Goal: Task Accomplishment & Management: Manage account settings

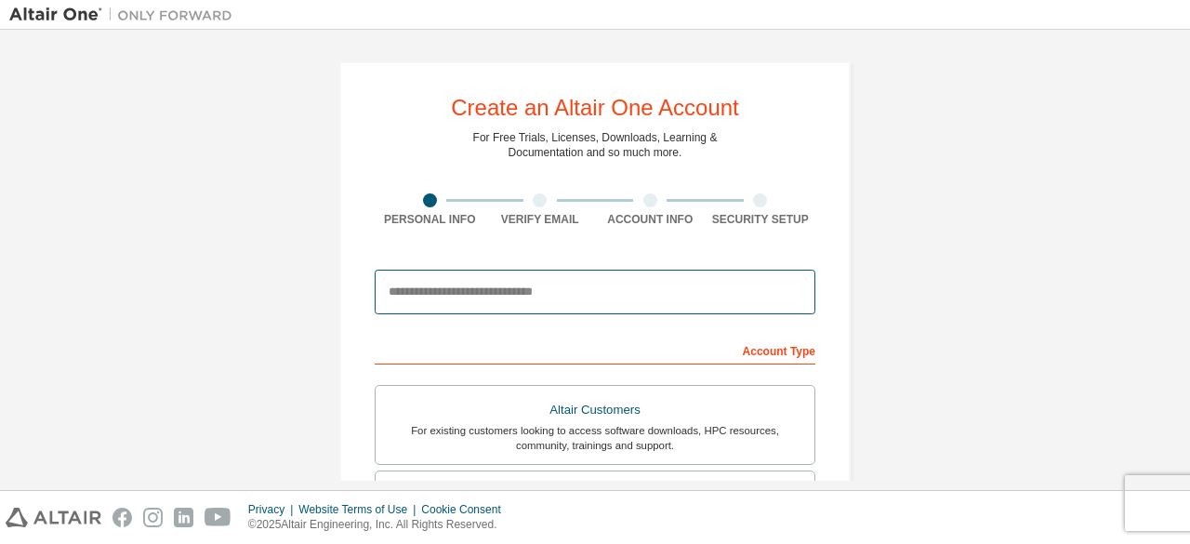
click at [549, 292] on input "email" at bounding box center [595, 292] width 441 height 45
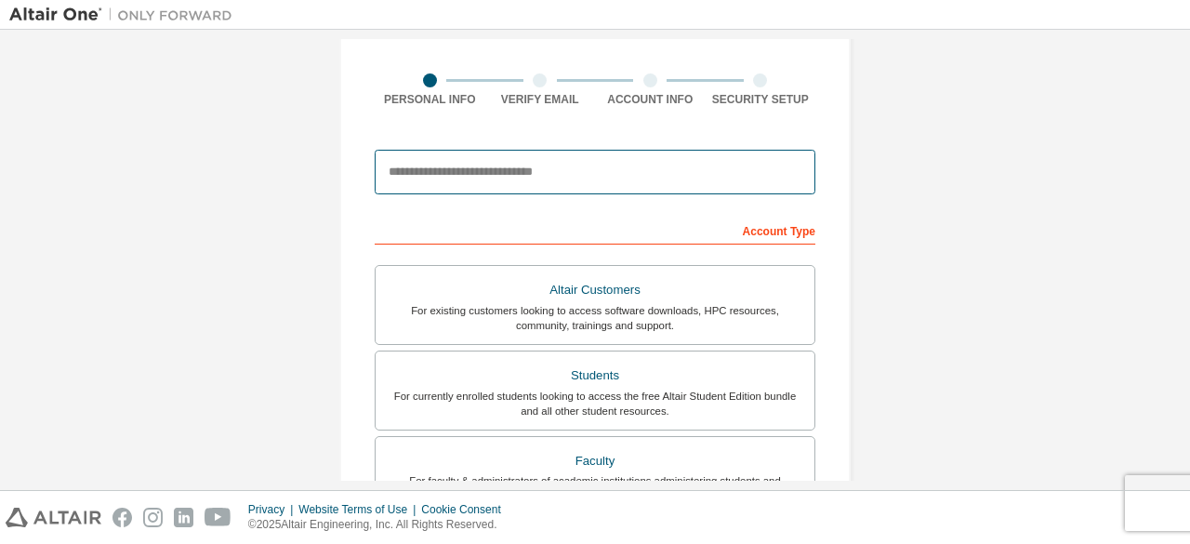
scroll to position [111, 0]
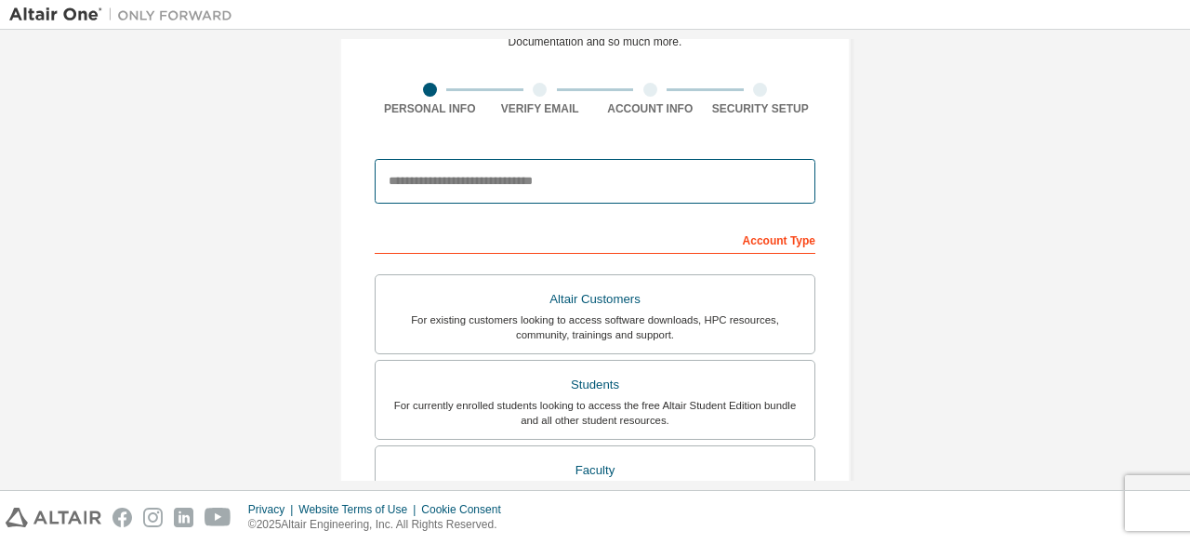
click at [595, 167] on input "email" at bounding box center [595, 181] width 441 height 45
click at [526, 177] on input "email" at bounding box center [595, 181] width 441 height 45
click at [508, 178] on input "email" at bounding box center [595, 181] width 441 height 45
type input "**********"
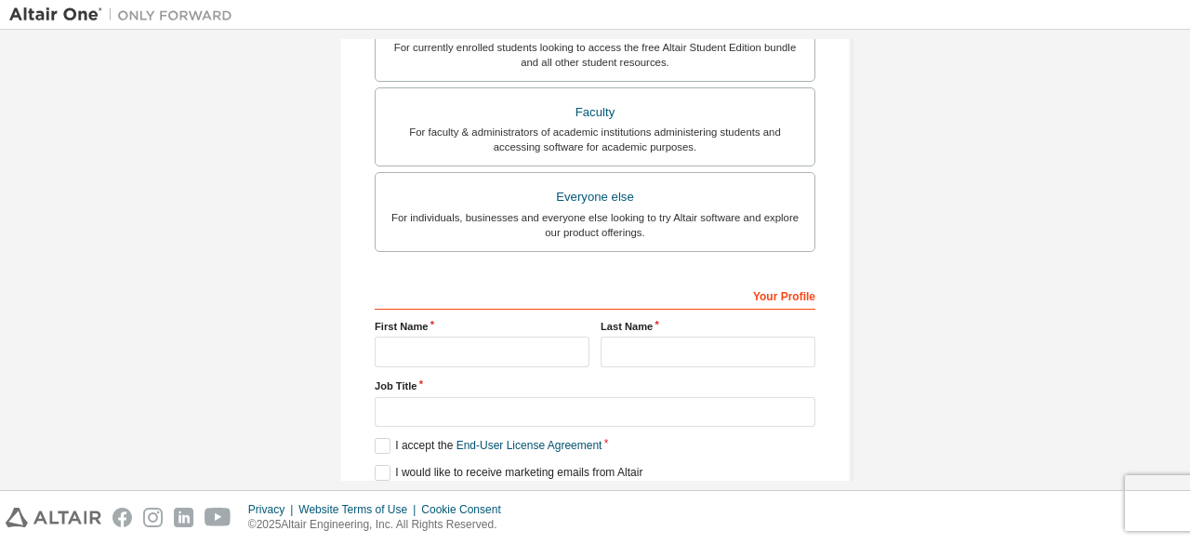
scroll to position [538, 0]
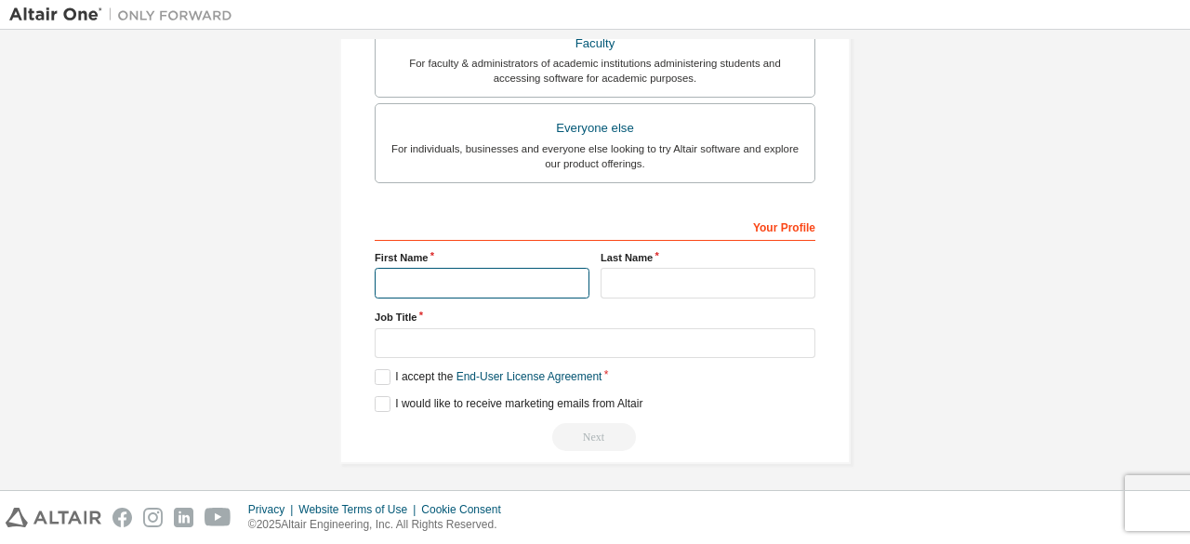
click at [444, 271] on input "text" at bounding box center [482, 283] width 215 height 31
type input "****"
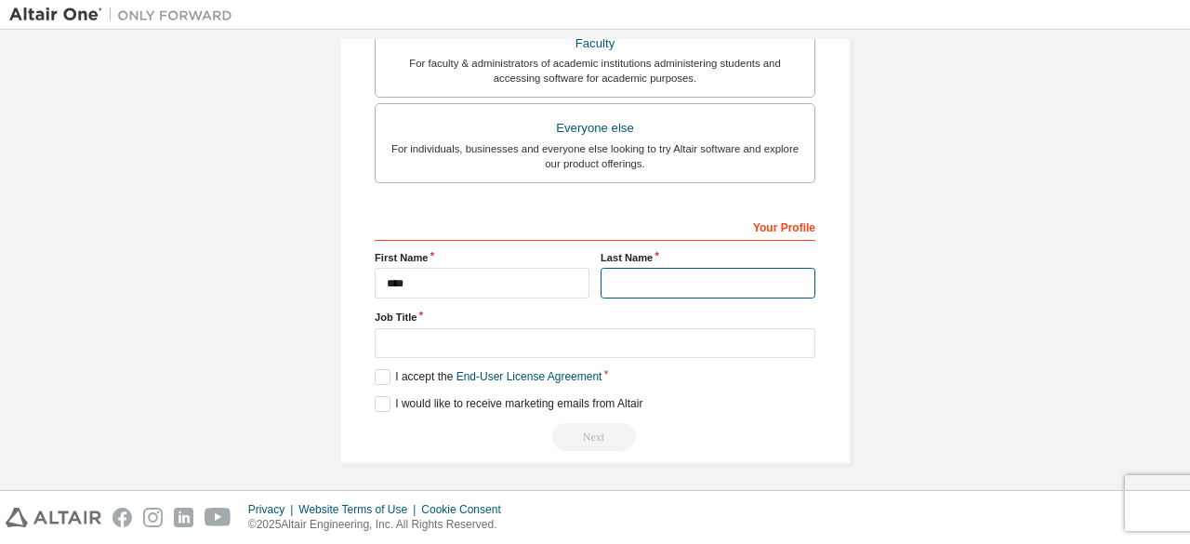
type input "*****"
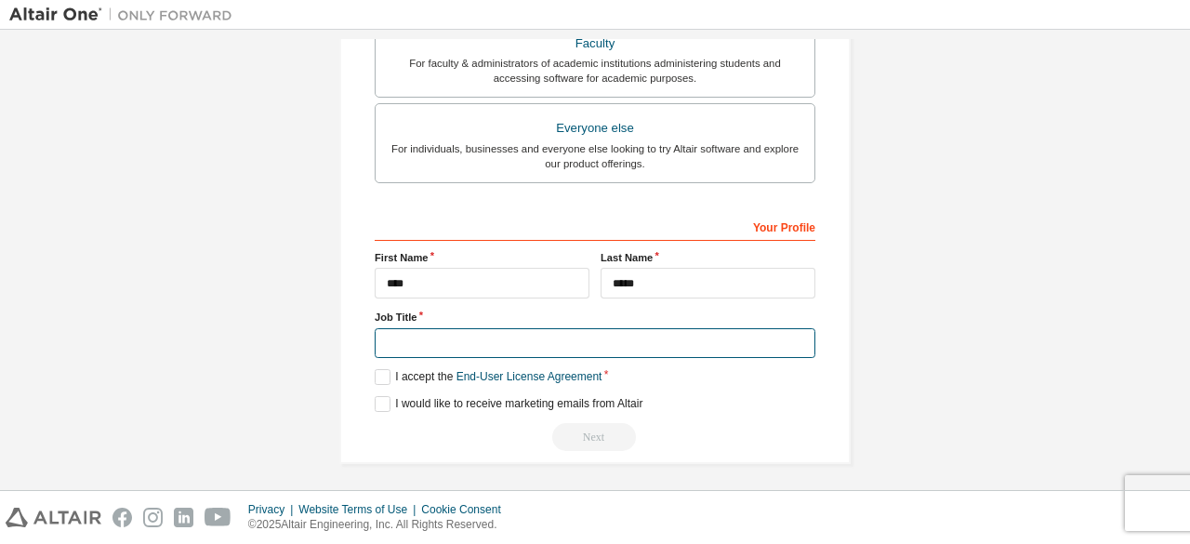
click at [485, 338] on input "text" at bounding box center [595, 343] width 441 height 31
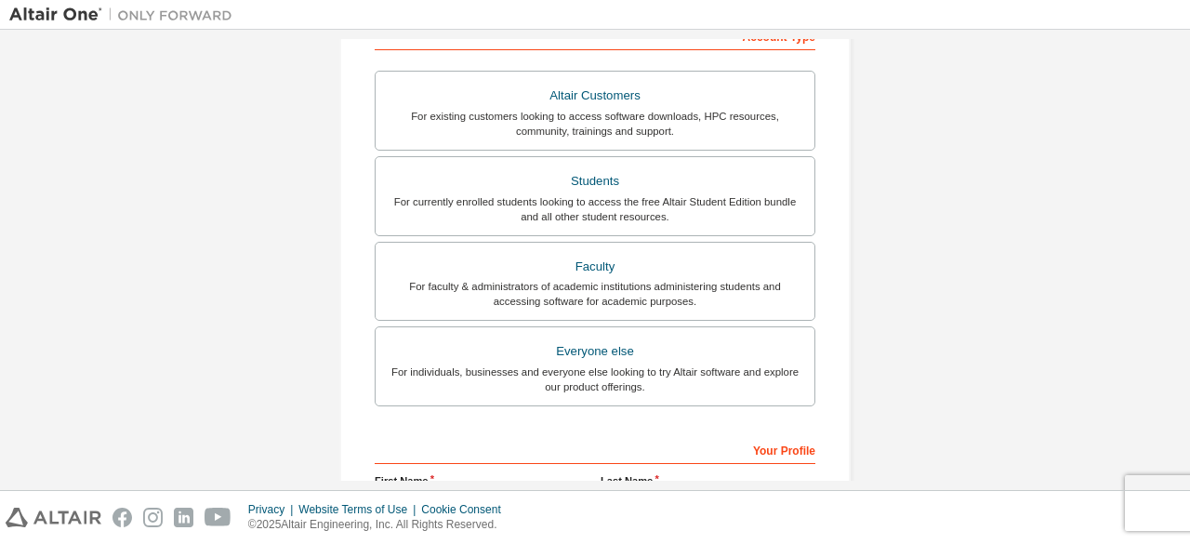
scroll to position [312, 0]
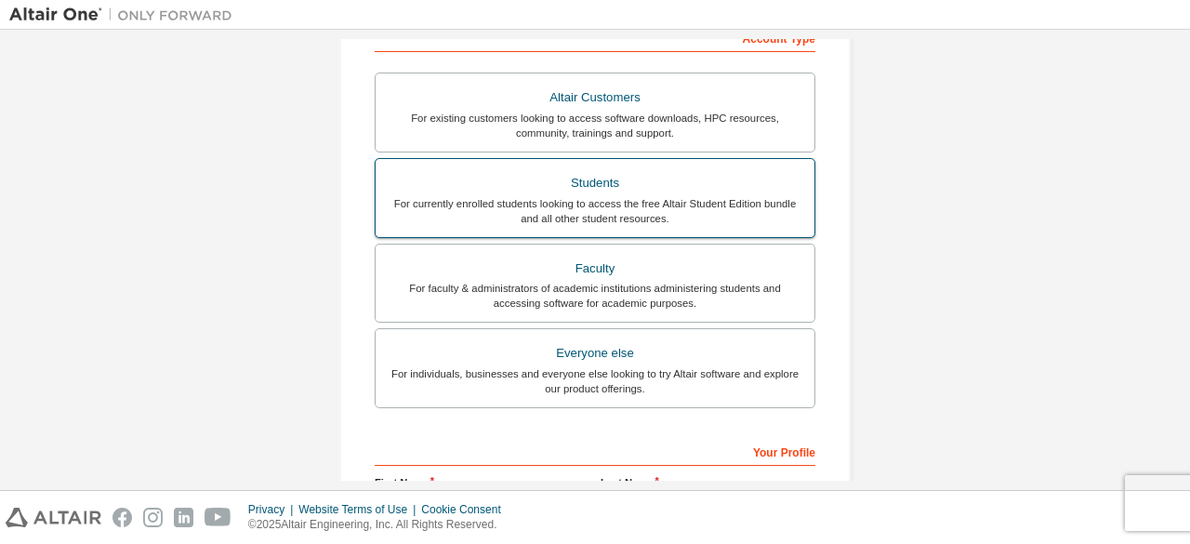
click at [614, 180] on div "Students" at bounding box center [595, 183] width 417 height 26
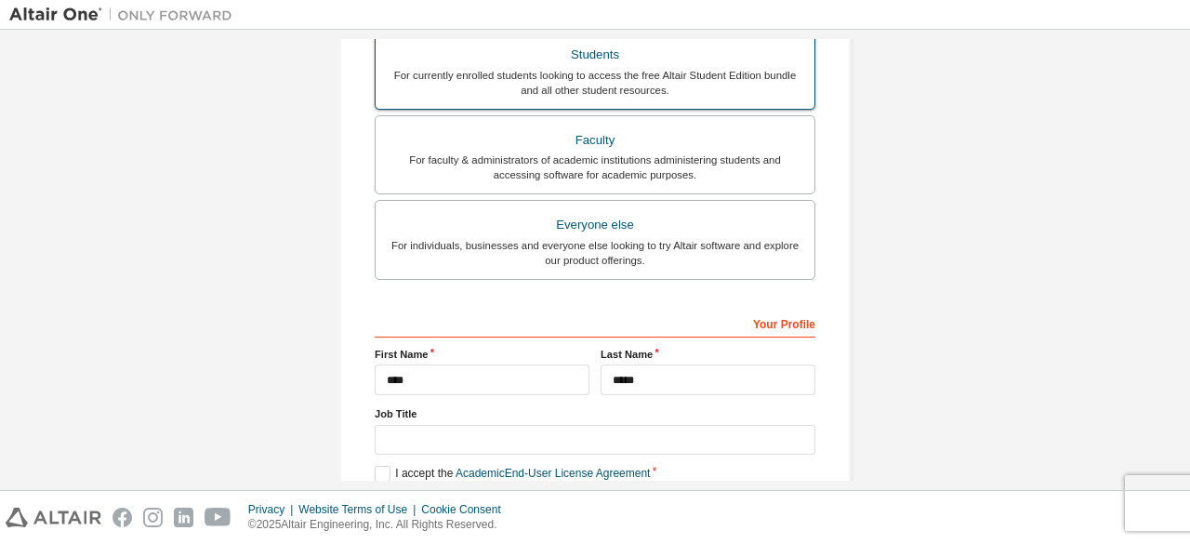
scroll to position [538, 0]
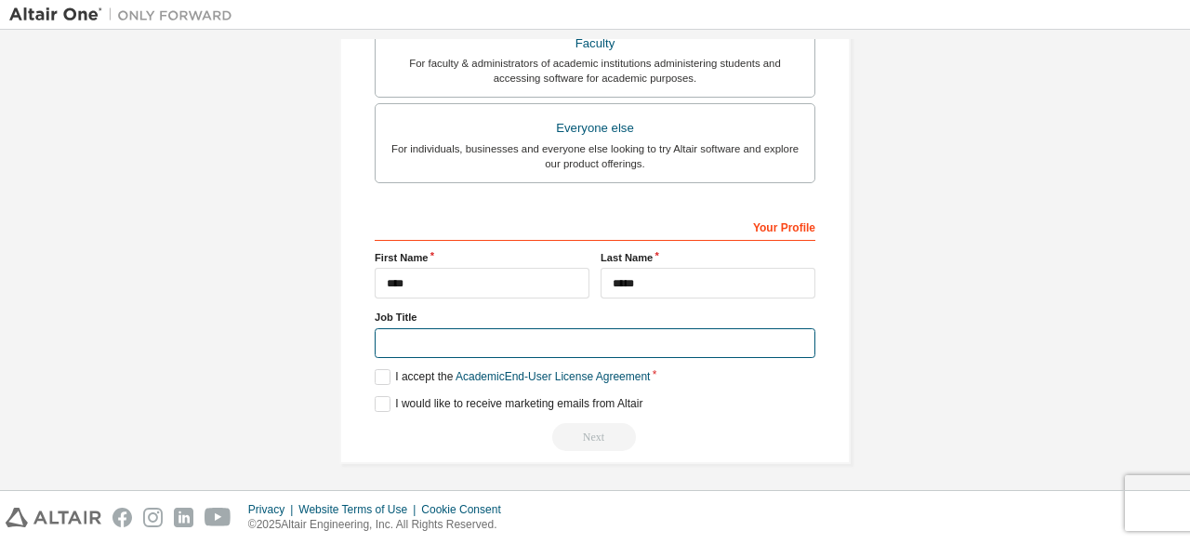
click at [474, 328] on input "text" at bounding box center [595, 343] width 441 height 31
type input "*******"
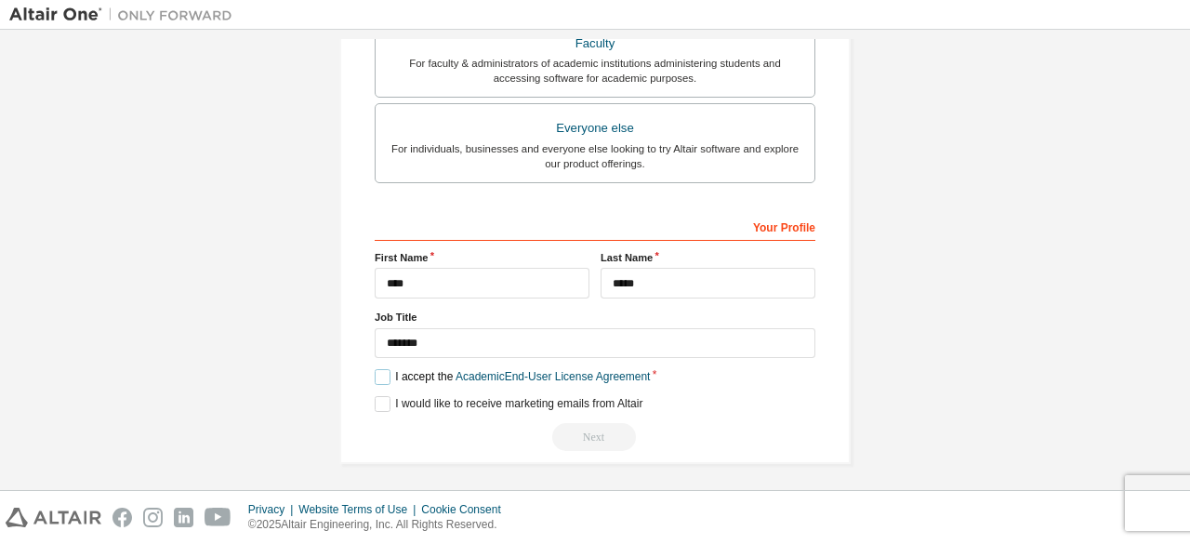
click at [381, 369] on label "I accept the Academic End-User License Agreement" at bounding box center [512, 377] width 275 height 16
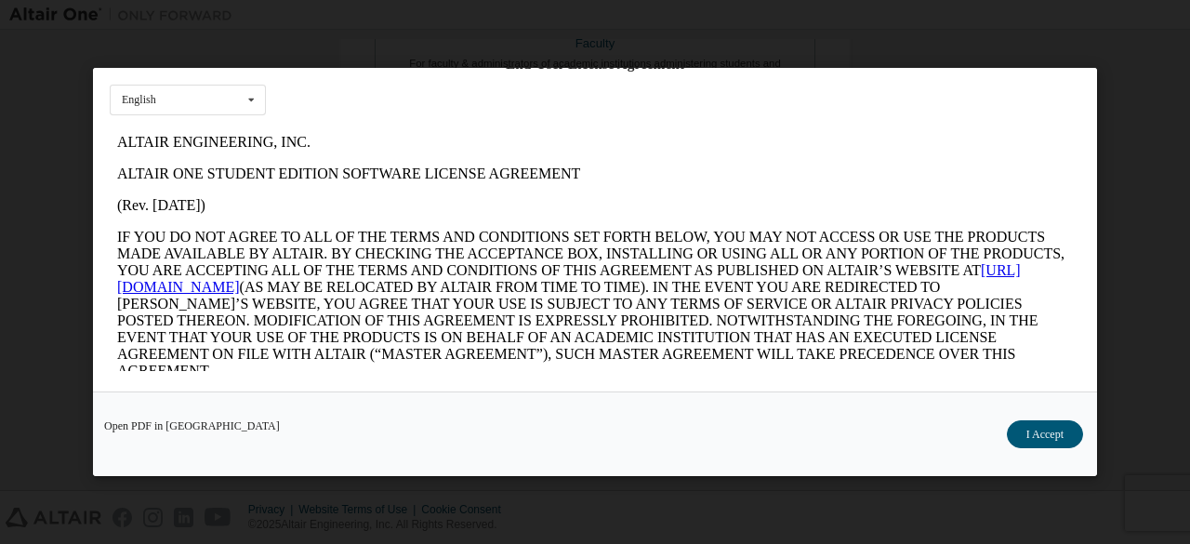
scroll to position [0, 0]
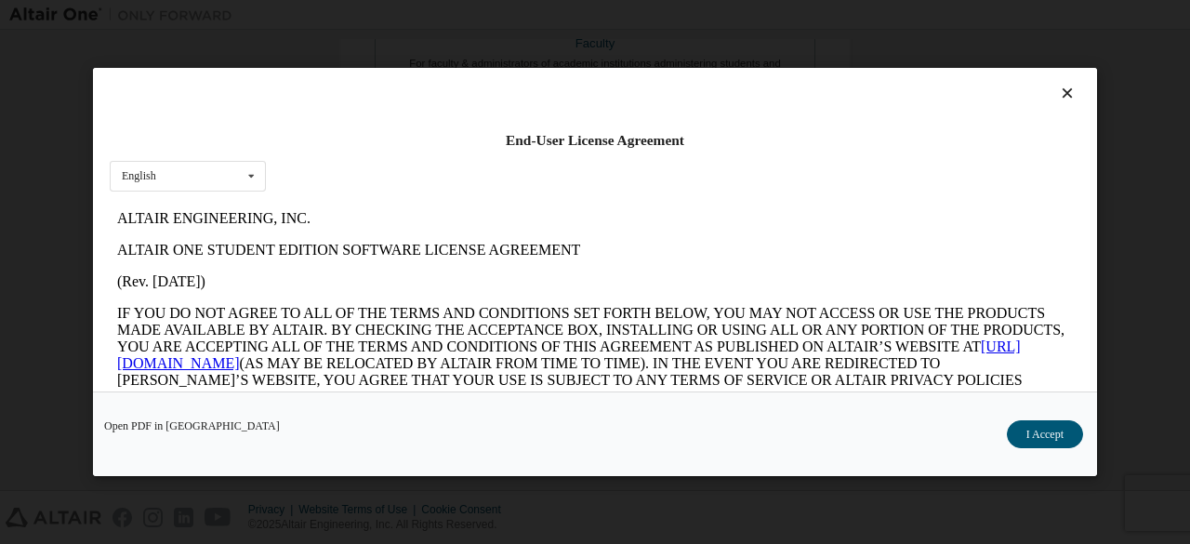
click at [1058, 87] on icon at bounding box center [1068, 93] width 20 height 17
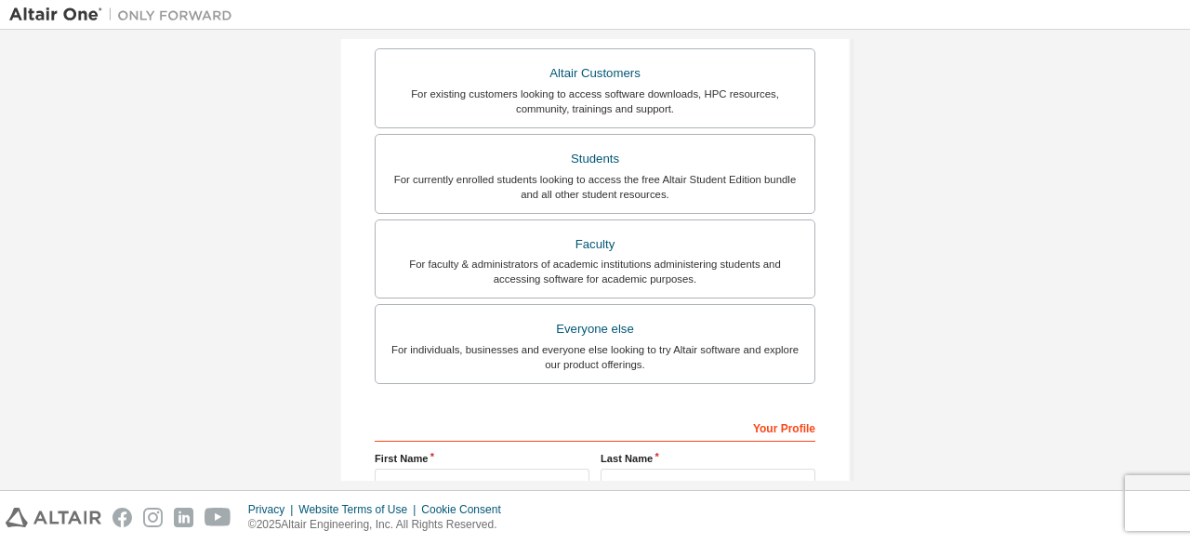
scroll to position [335, 0]
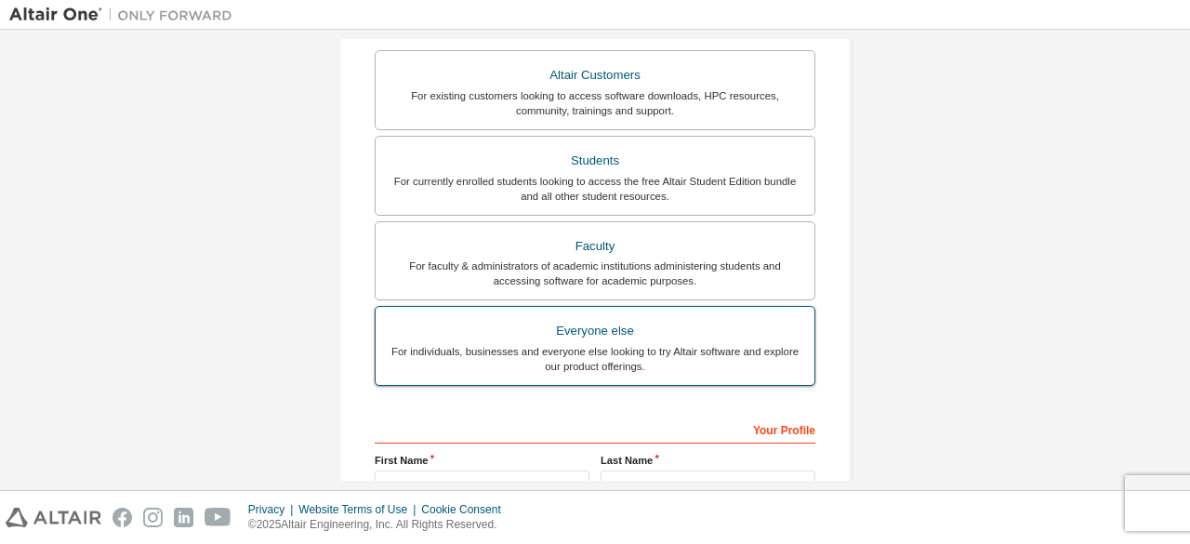
click at [593, 326] on div "Everyone else" at bounding box center [595, 331] width 417 height 26
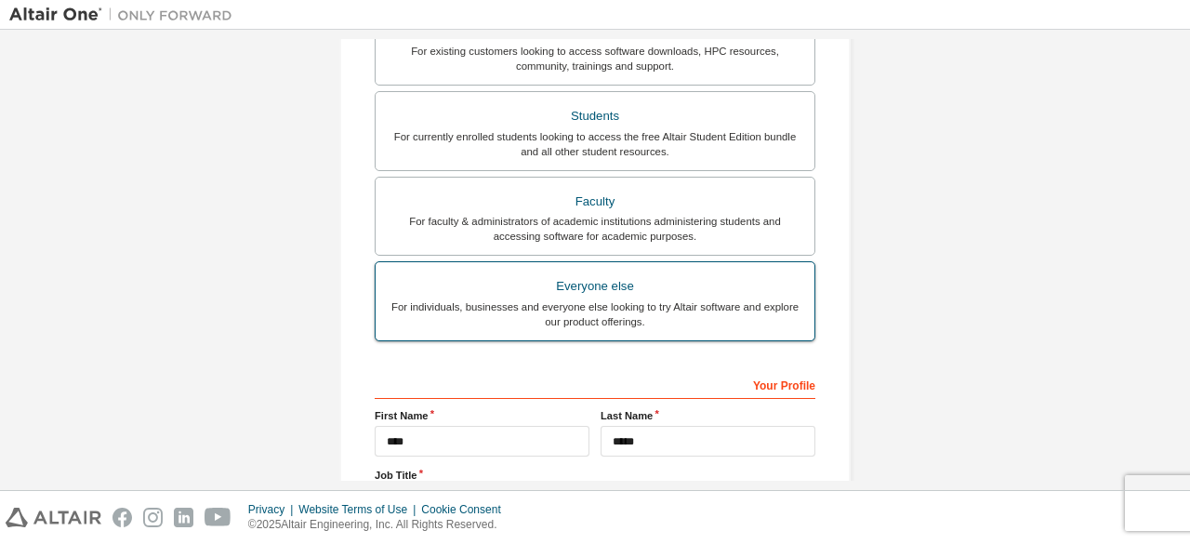
scroll to position [538, 0]
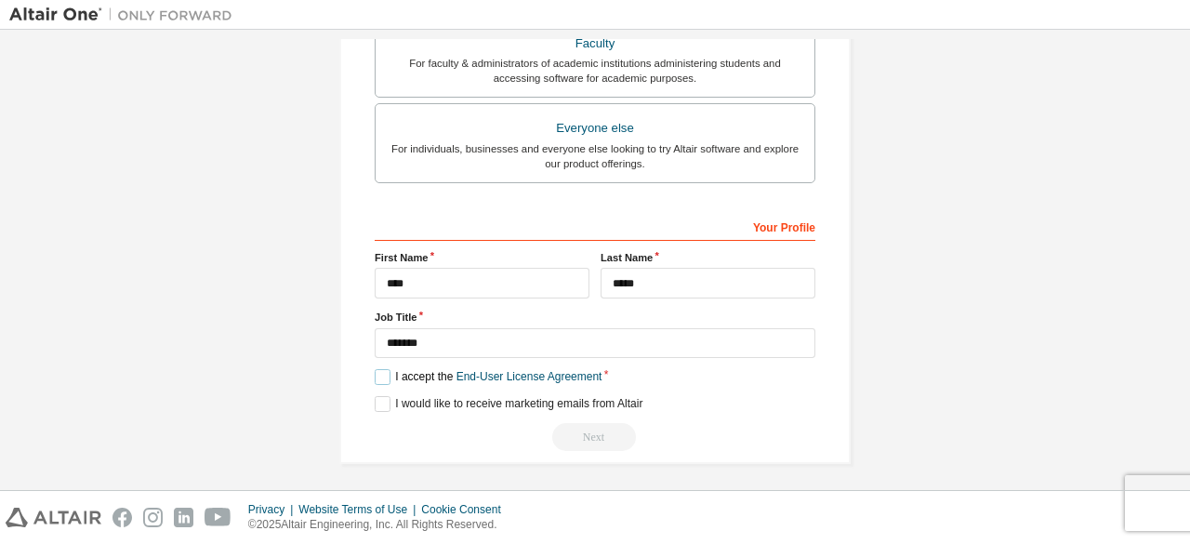
click at [382, 369] on label "I accept the End-User License Agreement" at bounding box center [488, 377] width 227 height 16
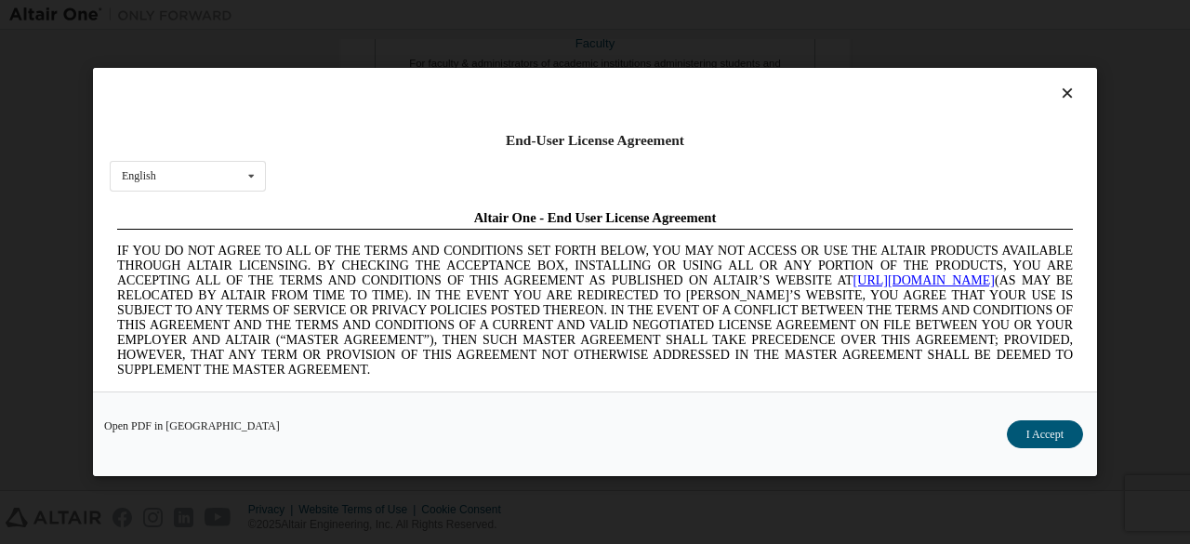
scroll to position [0, 0]
click at [1058, 93] on icon at bounding box center [1068, 93] width 20 height 17
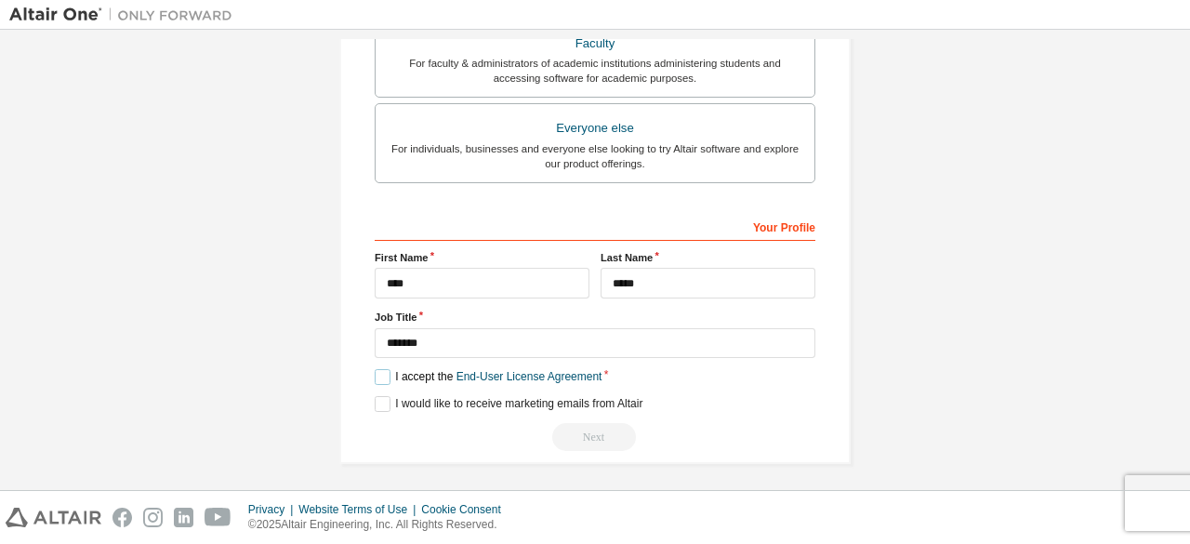
click at [383, 369] on label "I accept the End-User License Agreement" at bounding box center [488, 377] width 227 height 16
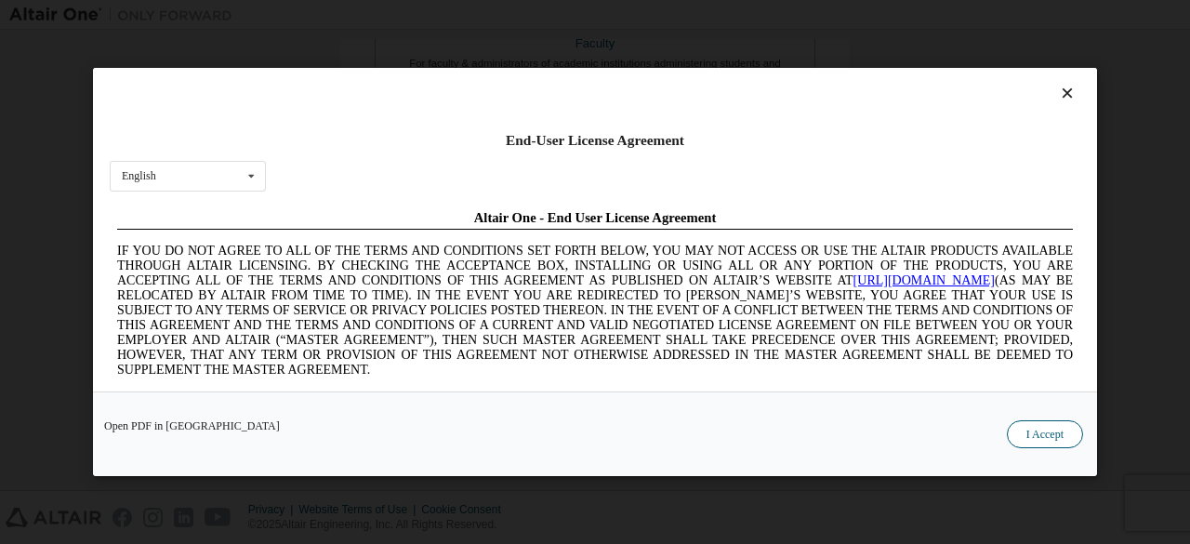
click at [1042, 432] on button "I Accept" at bounding box center [1045, 434] width 76 height 28
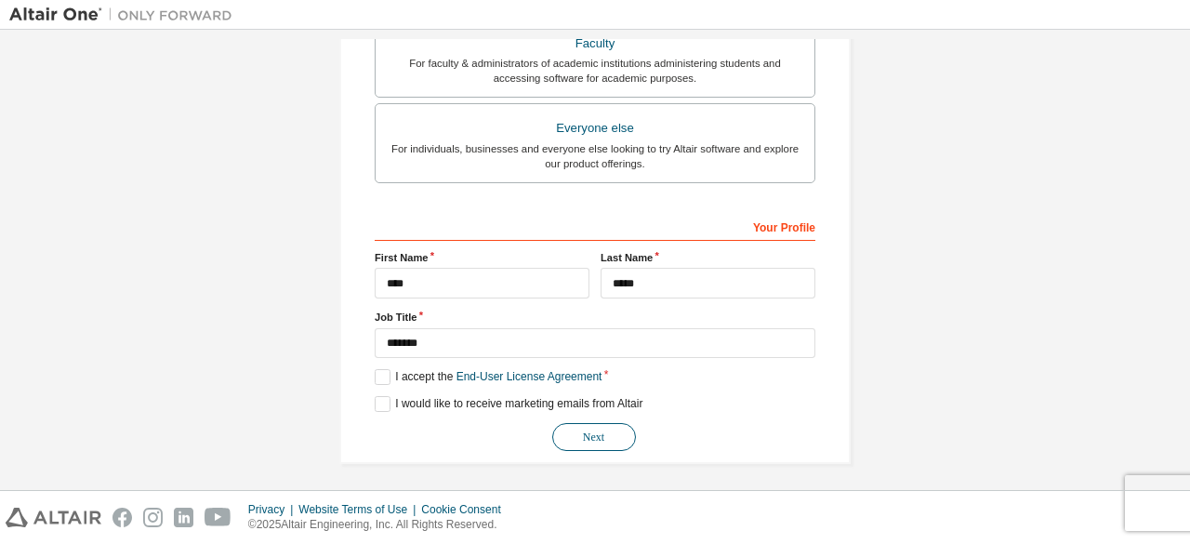
click at [593, 424] on button "Next" at bounding box center [594, 437] width 84 height 28
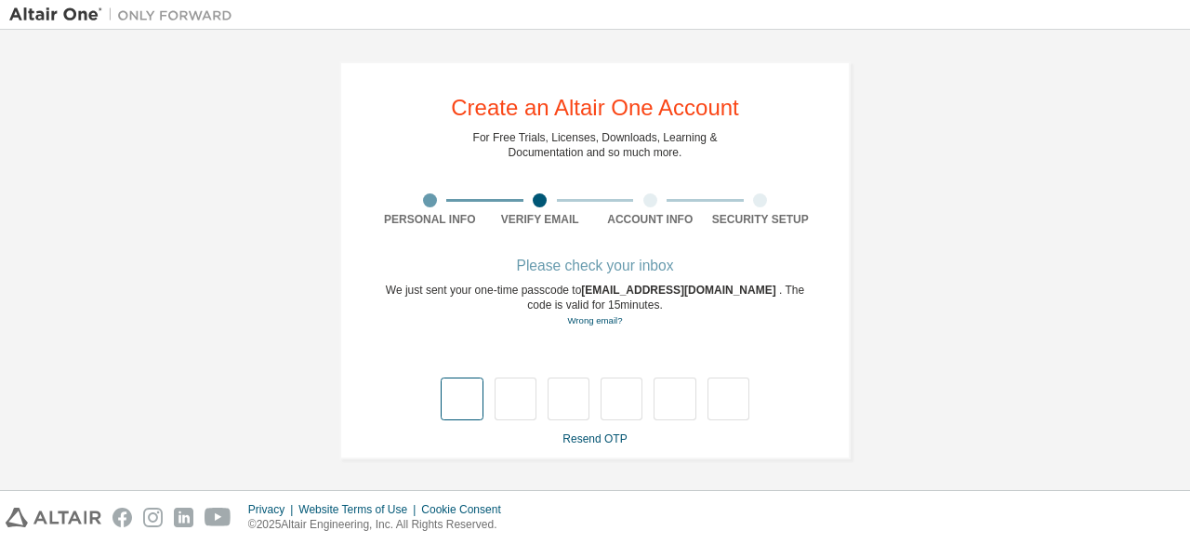
click at [459, 389] on input "text" at bounding box center [462, 399] width 42 height 43
type input "*"
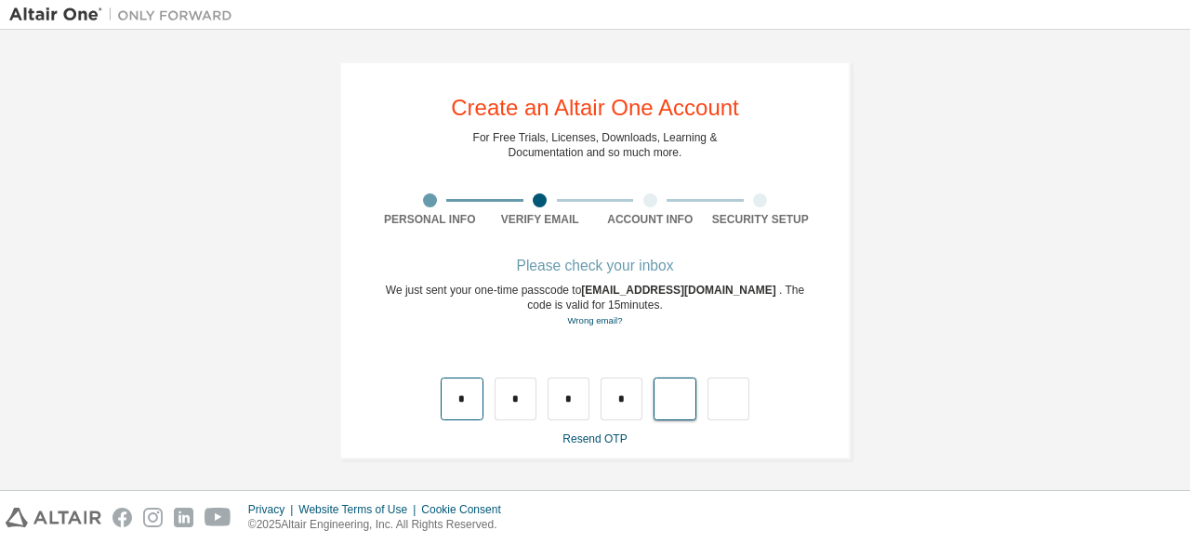
type input "*"
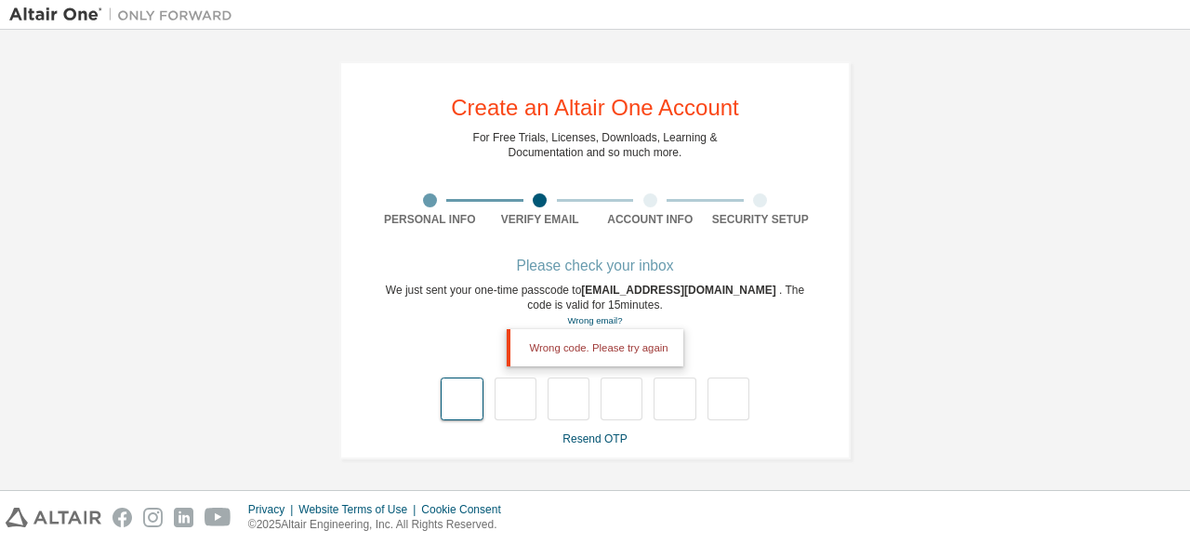
click at [459, 389] on input "text" at bounding box center [462, 399] width 42 height 43
type input "*"
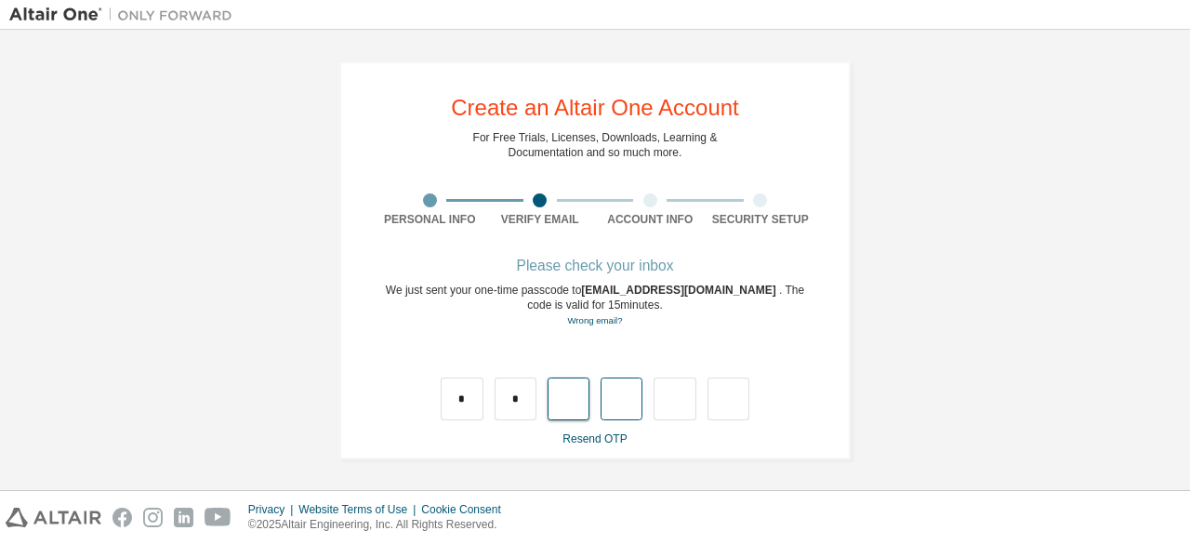
type input "*"
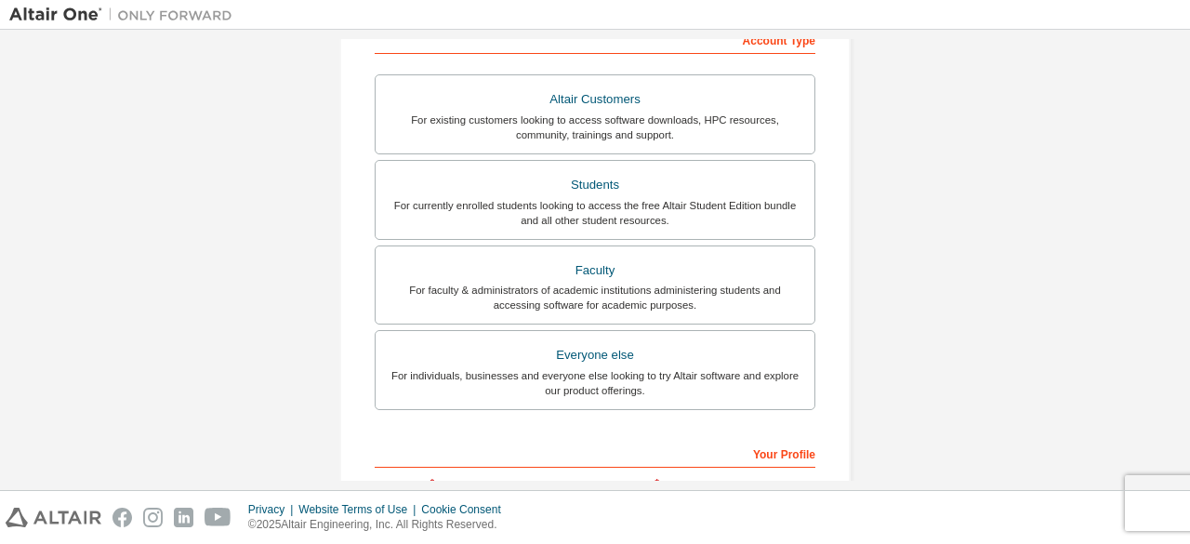
scroll to position [426, 0]
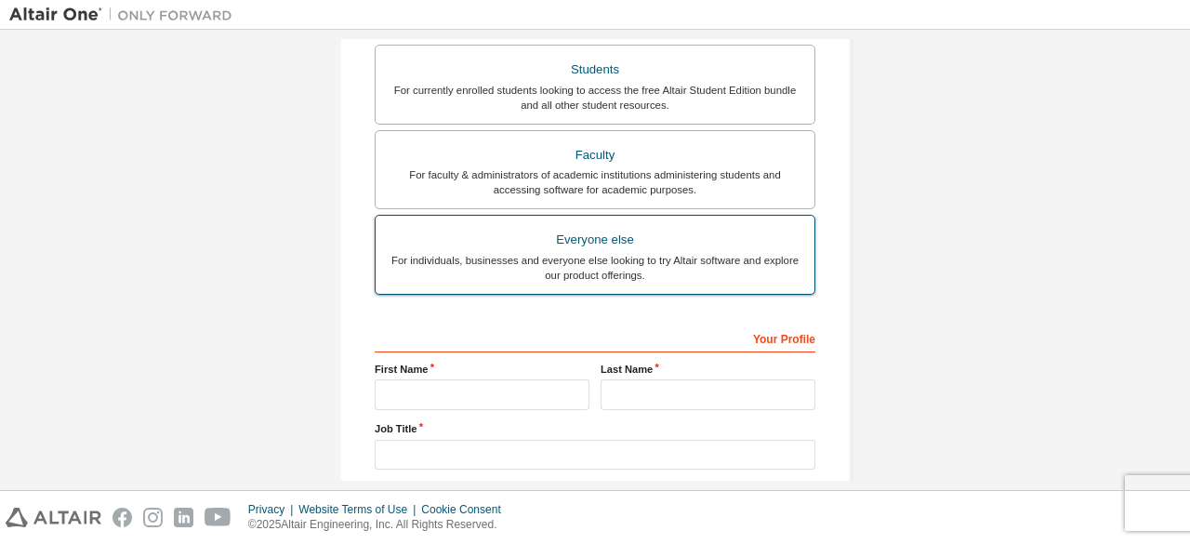
click at [594, 253] on div "For individuals, businesses and everyone else looking to try Altair software an…" at bounding box center [595, 268] width 417 height 30
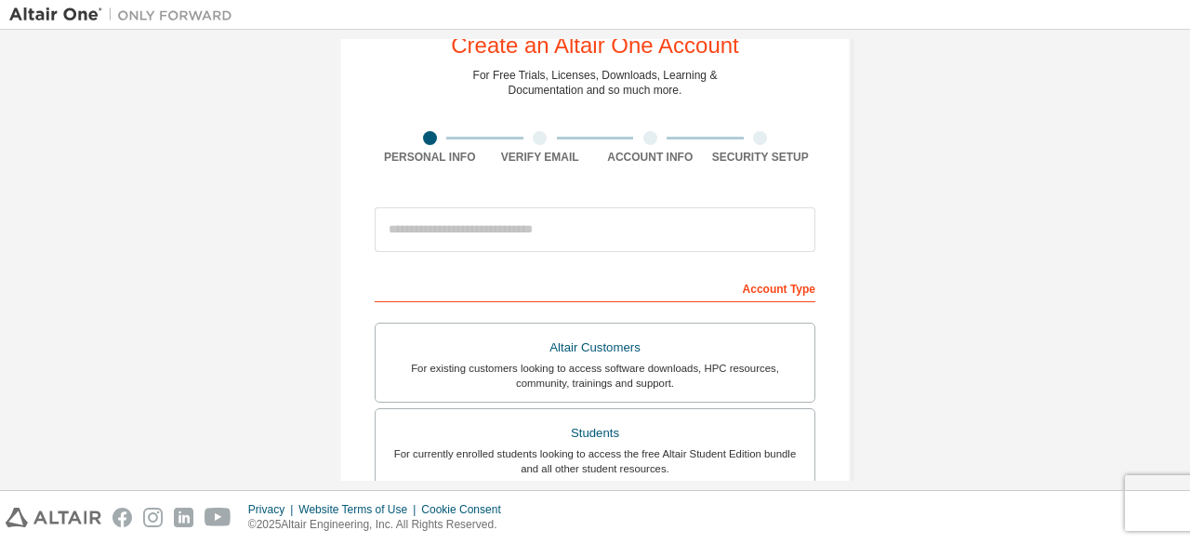
scroll to position [61, 0]
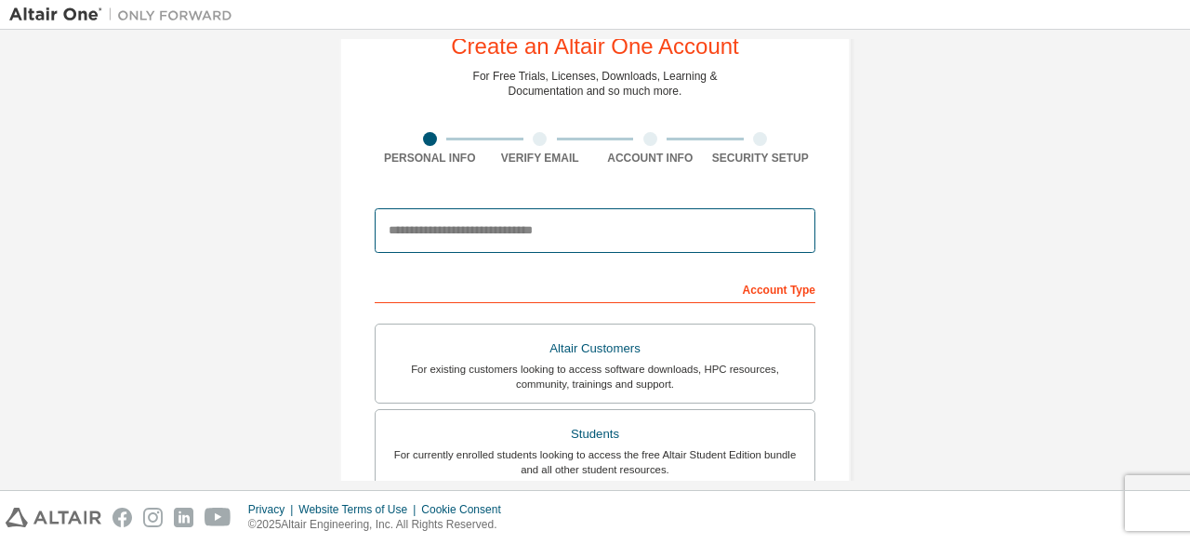
click at [503, 226] on input "email" at bounding box center [595, 230] width 441 height 45
type input "**********"
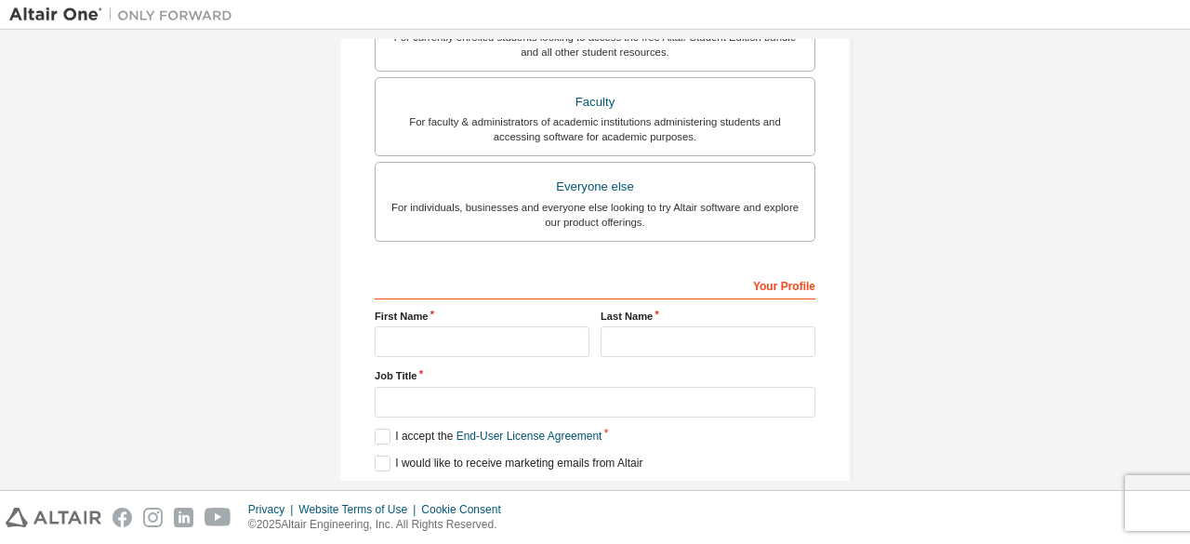
scroll to position [596, 0]
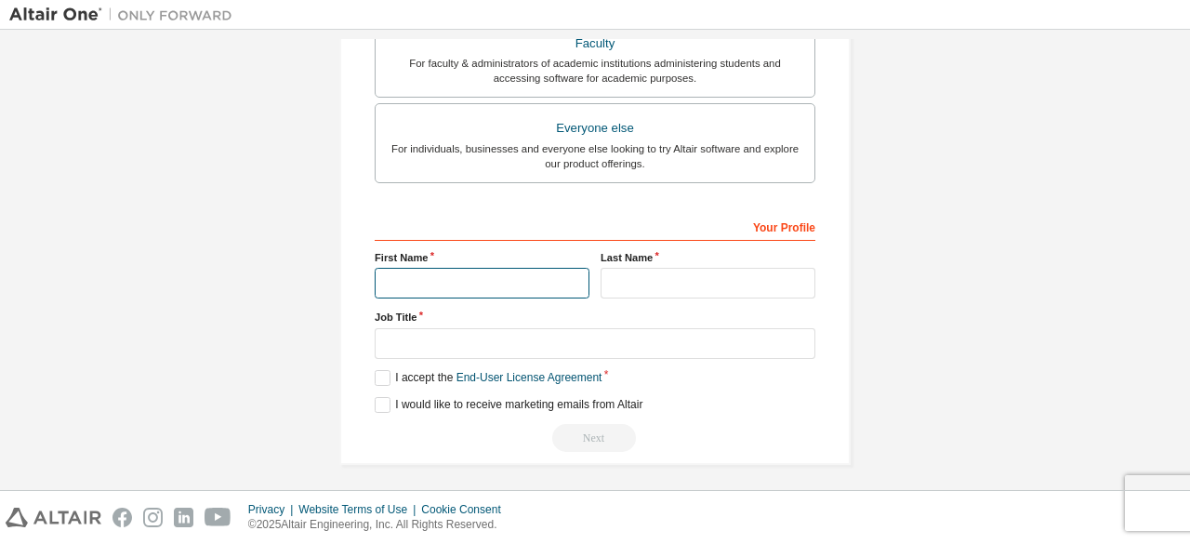
click at [451, 276] on input "text" at bounding box center [482, 283] width 215 height 31
type input "****"
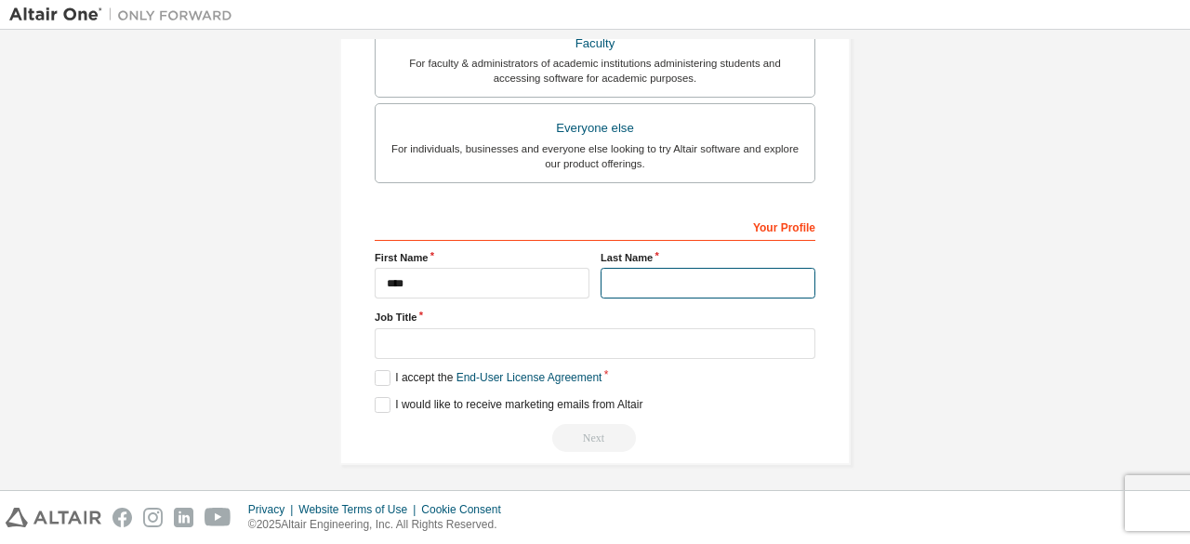
type input "*****"
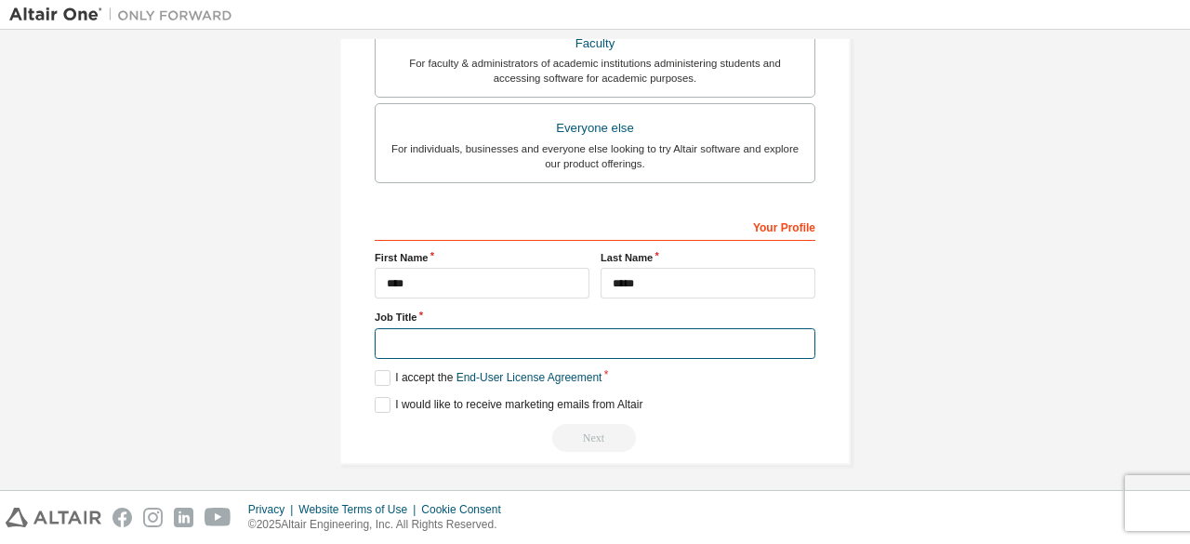
click at [453, 336] on input "text" at bounding box center [595, 343] width 441 height 31
type input "*******"
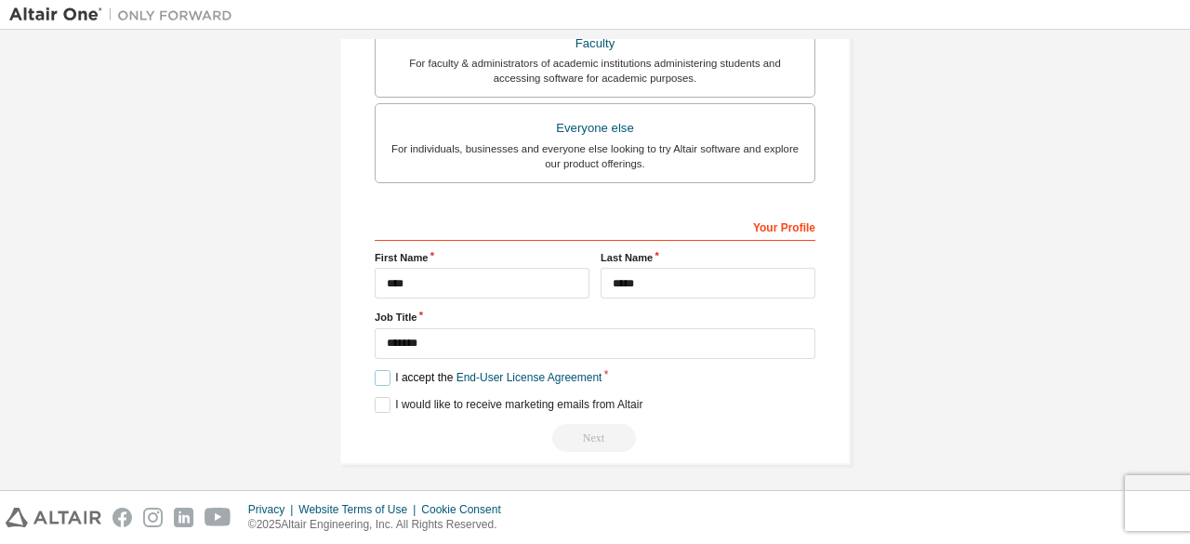
click at [377, 374] on label "I accept the End-User License Agreement" at bounding box center [488, 378] width 227 height 16
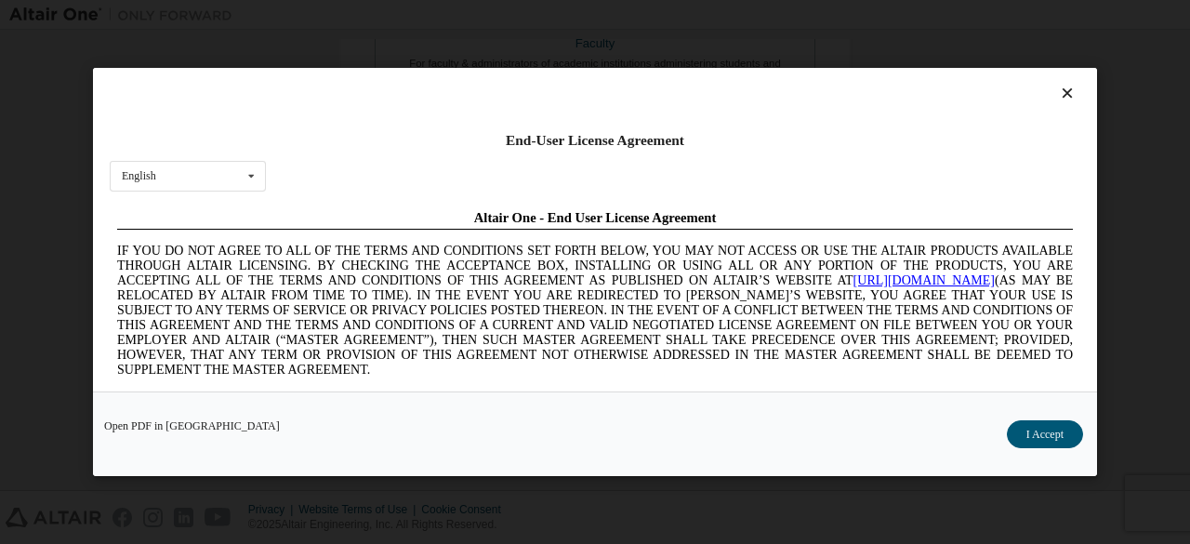
scroll to position [0, 0]
click at [1062, 431] on button "I Accept" at bounding box center [1045, 434] width 76 height 28
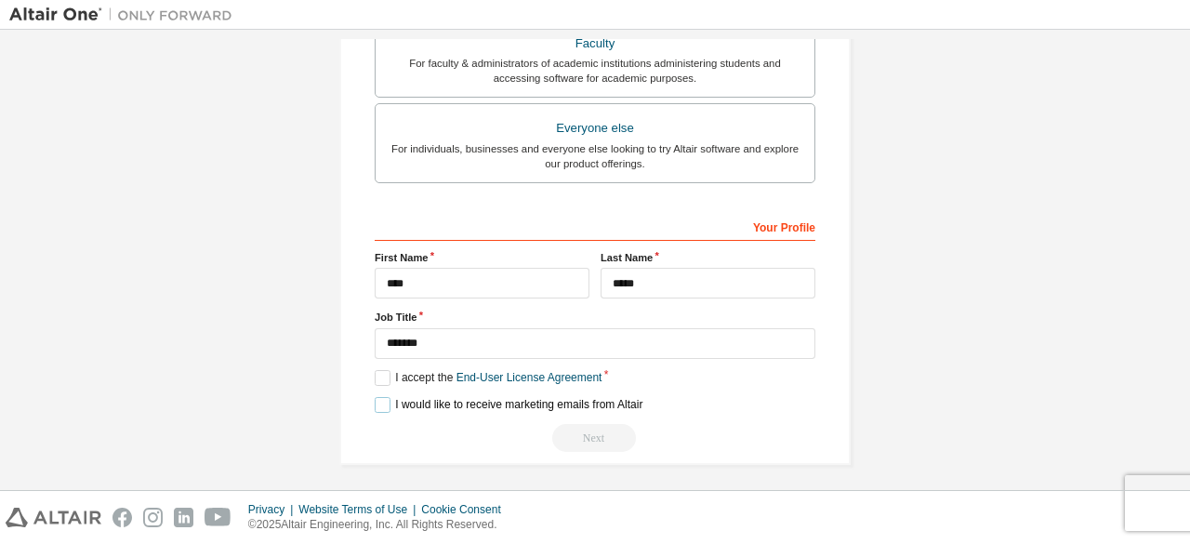
click at [384, 397] on label "I would like to receive marketing emails from Altair" at bounding box center [509, 405] width 268 height 16
click at [600, 429] on div "Next" at bounding box center [595, 438] width 441 height 28
click at [387, 370] on label "I accept the End-User License Agreement" at bounding box center [488, 378] width 227 height 16
click at [606, 436] on div "Next" at bounding box center [595, 438] width 441 height 28
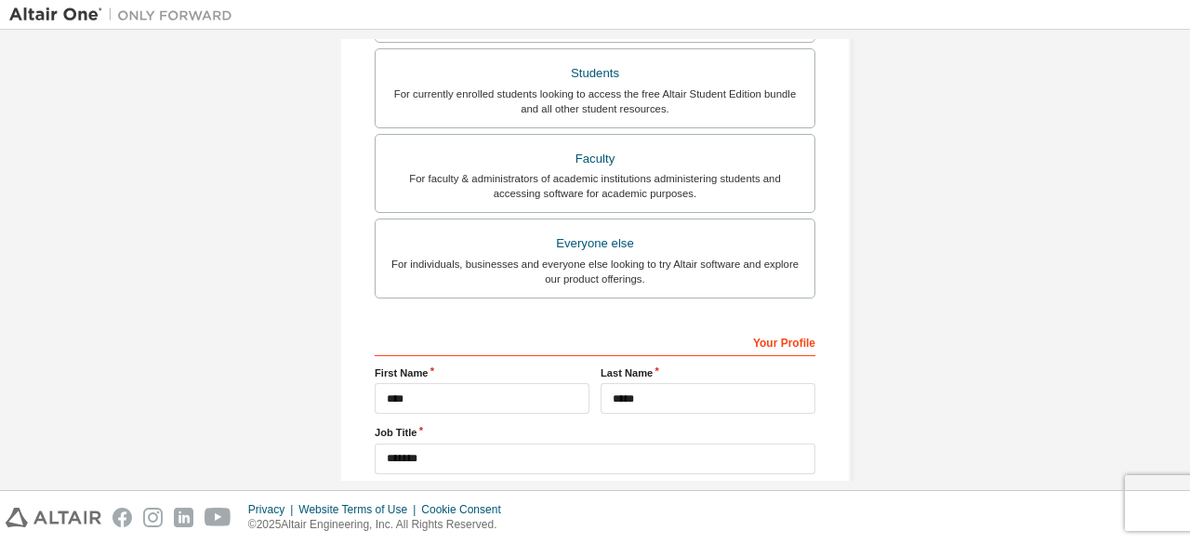
scroll to position [597, 0]
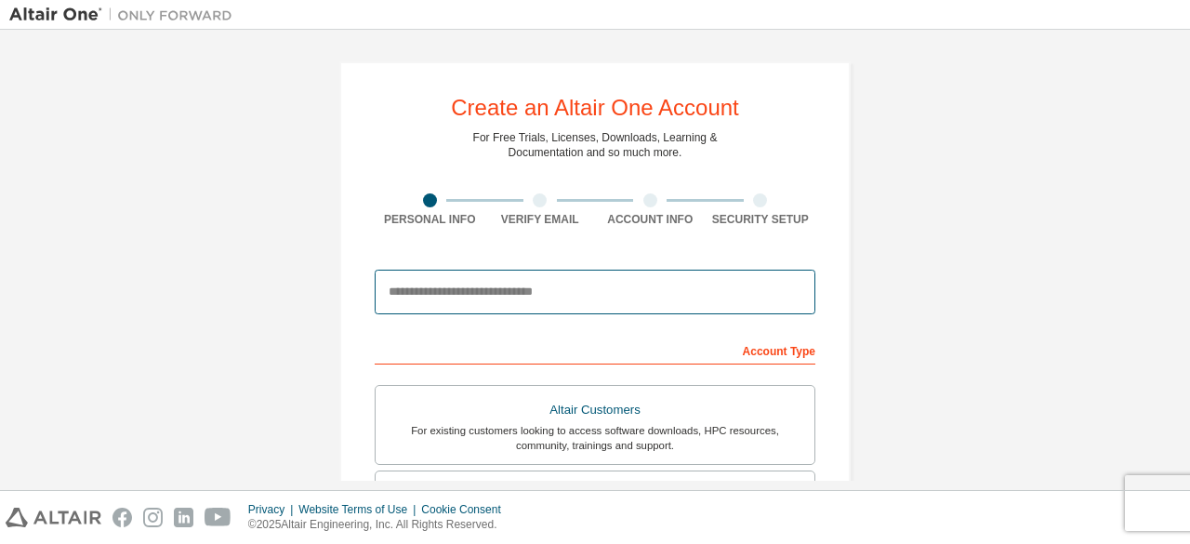
click at [632, 296] on input "email" at bounding box center [595, 292] width 441 height 45
type input "**********"
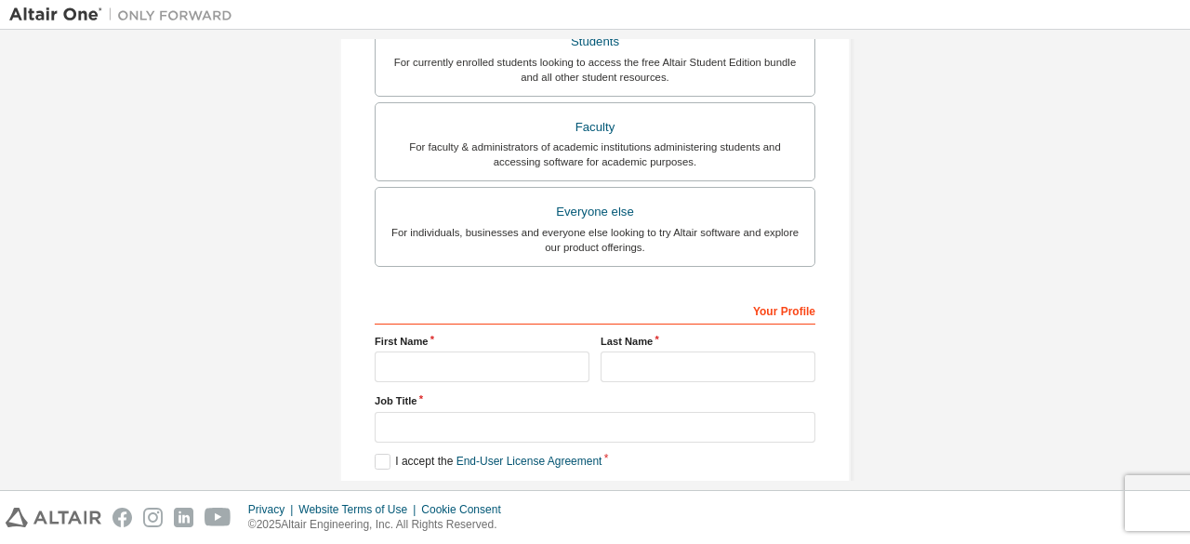
scroll to position [546, 0]
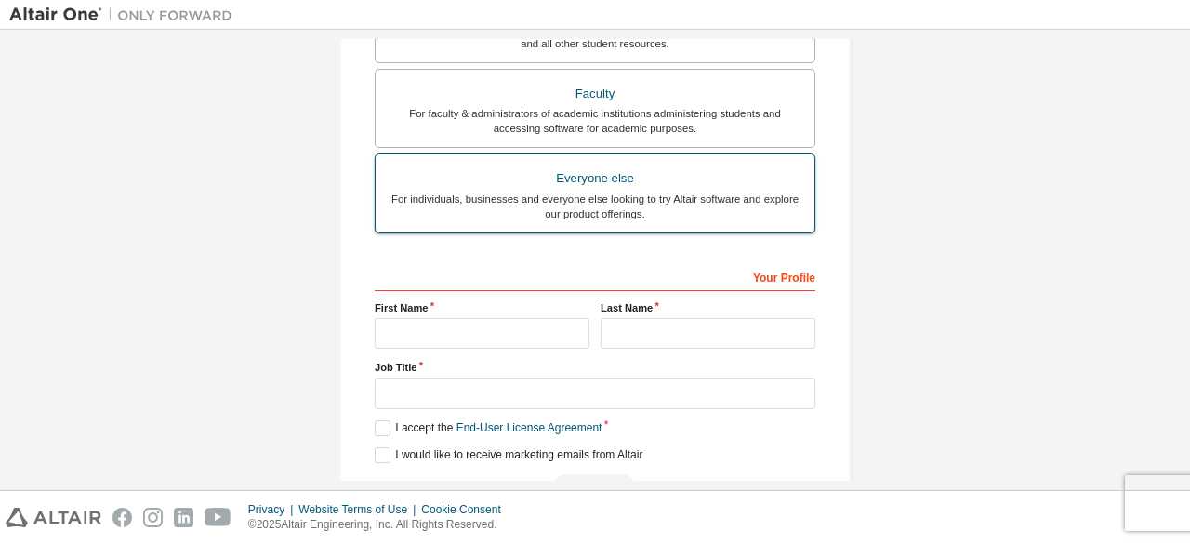
click at [622, 178] on div "Everyone else" at bounding box center [595, 179] width 417 height 26
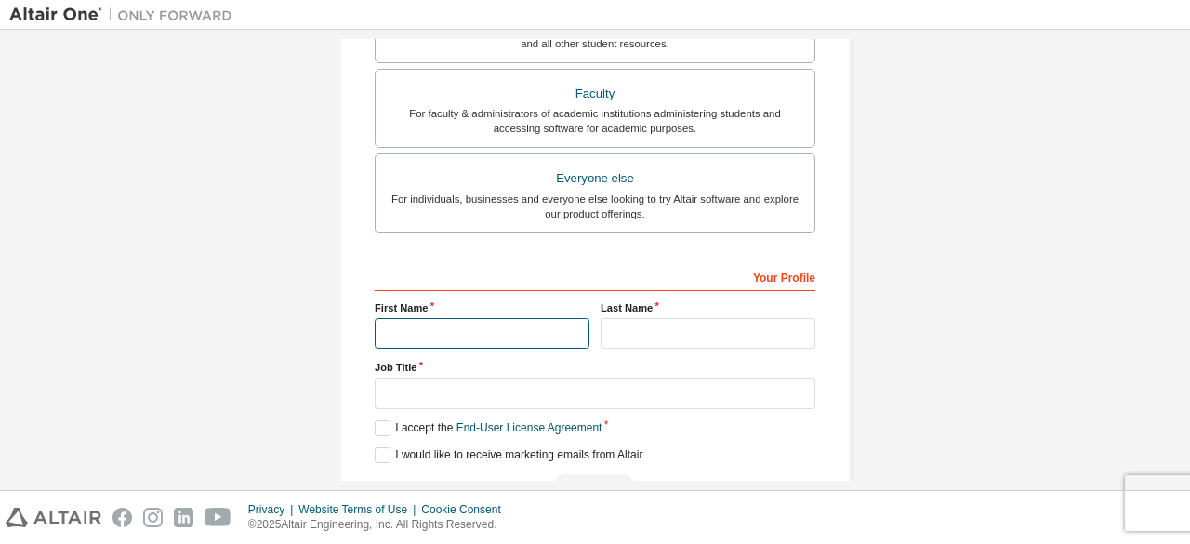
click at [524, 323] on input "text" at bounding box center [482, 333] width 215 height 31
type input "****"
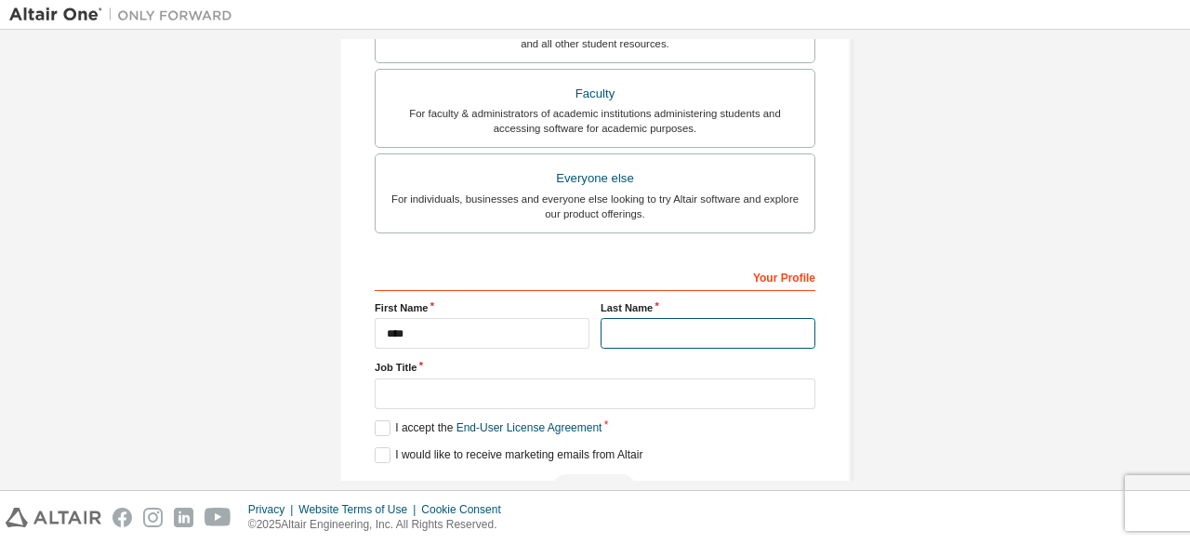
type input "*****"
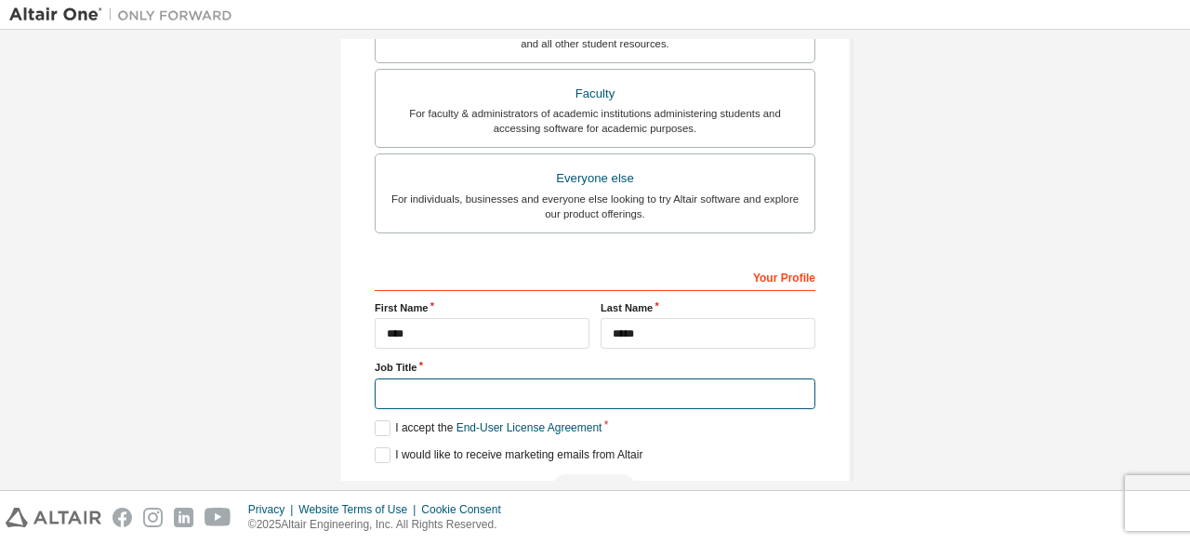
click at [560, 387] on input "text" at bounding box center [595, 393] width 441 height 31
type input "*******"
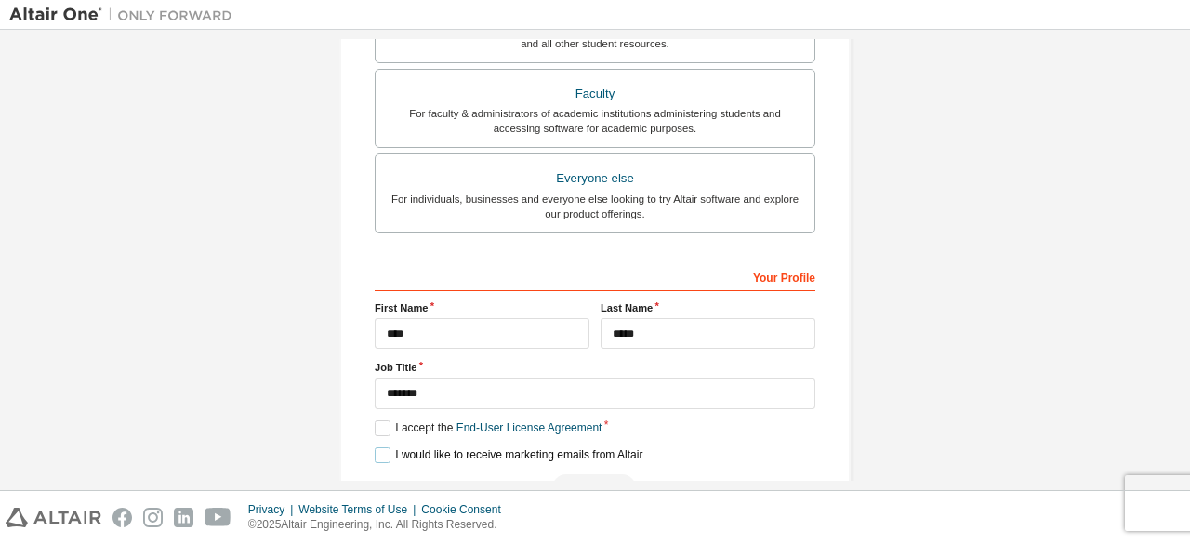
click at [376, 451] on label "I would like to receive marketing emails from Altair" at bounding box center [509, 455] width 268 height 16
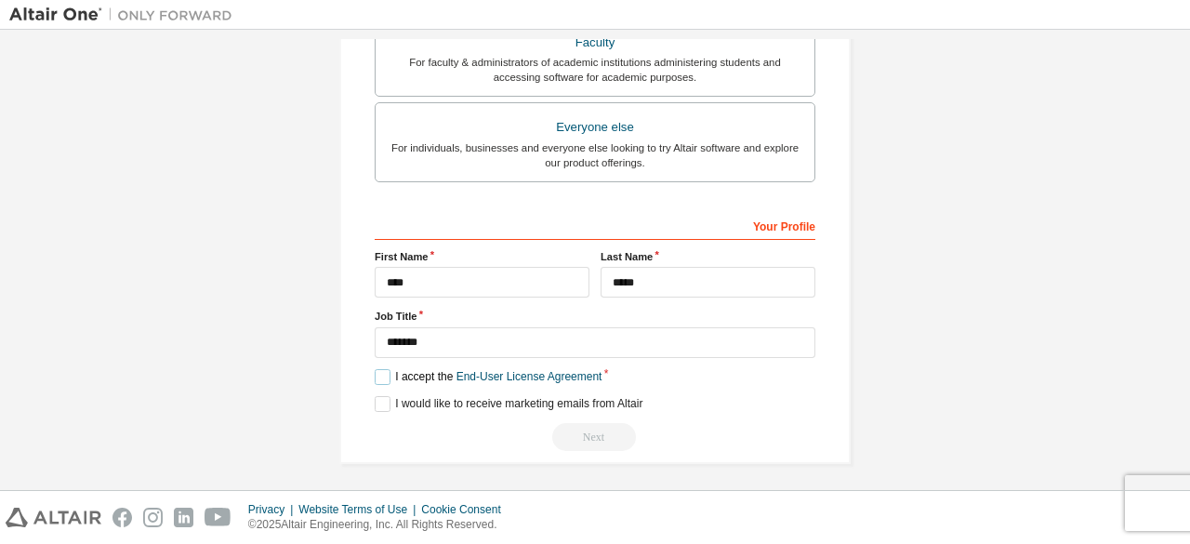
click at [378, 369] on label "I accept the End-User License Agreement" at bounding box center [488, 377] width 227 height 16
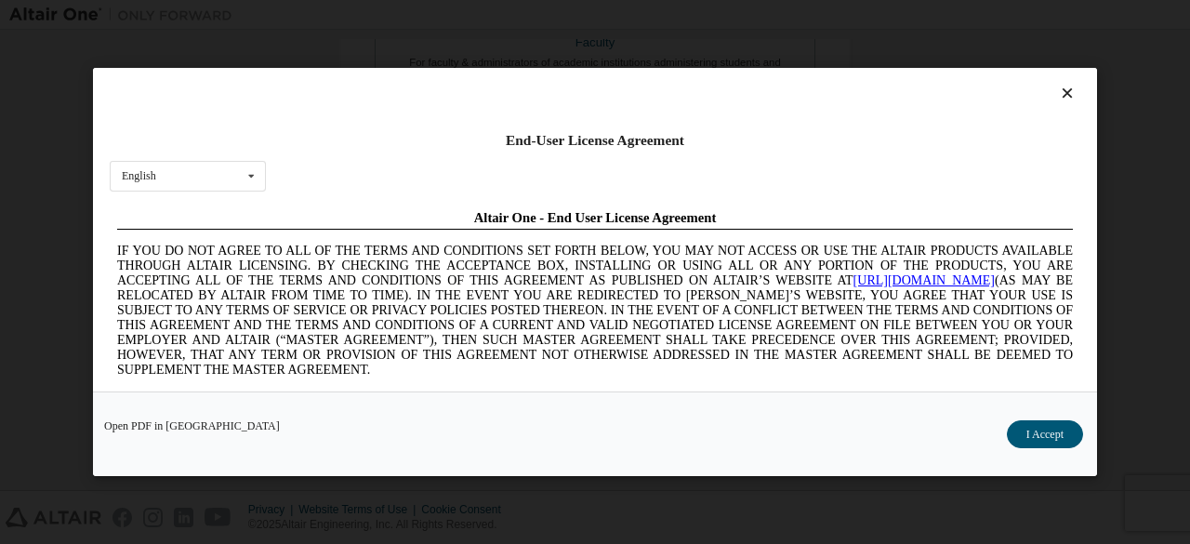
scroll to position [0, 0]
click at [1051, 431] on button "I Accept" at bounding box center [1045, 434] width 76 height 28
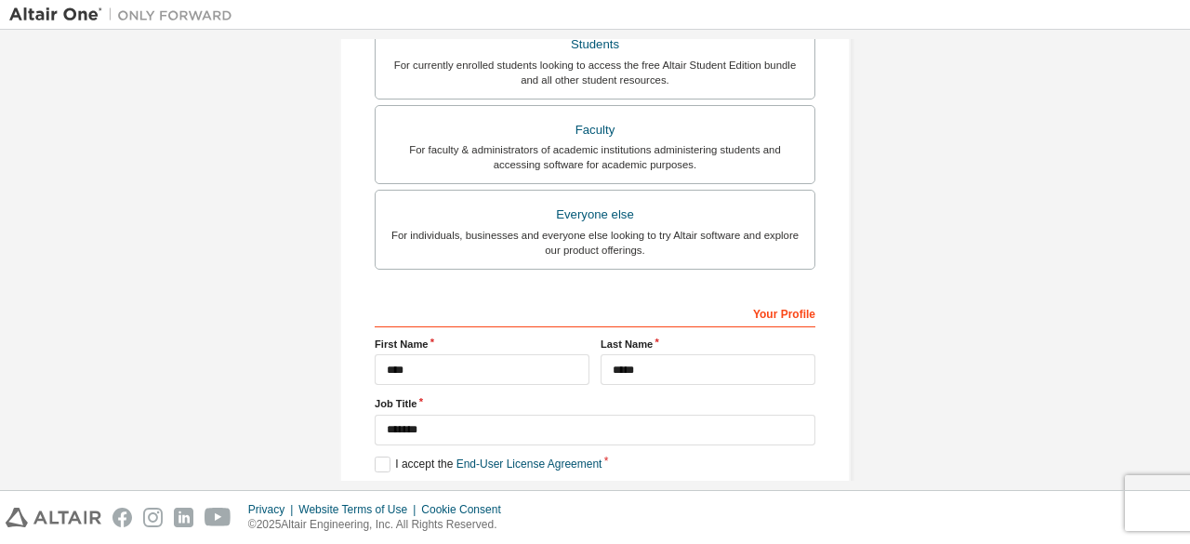
scroll to position [597, 0]
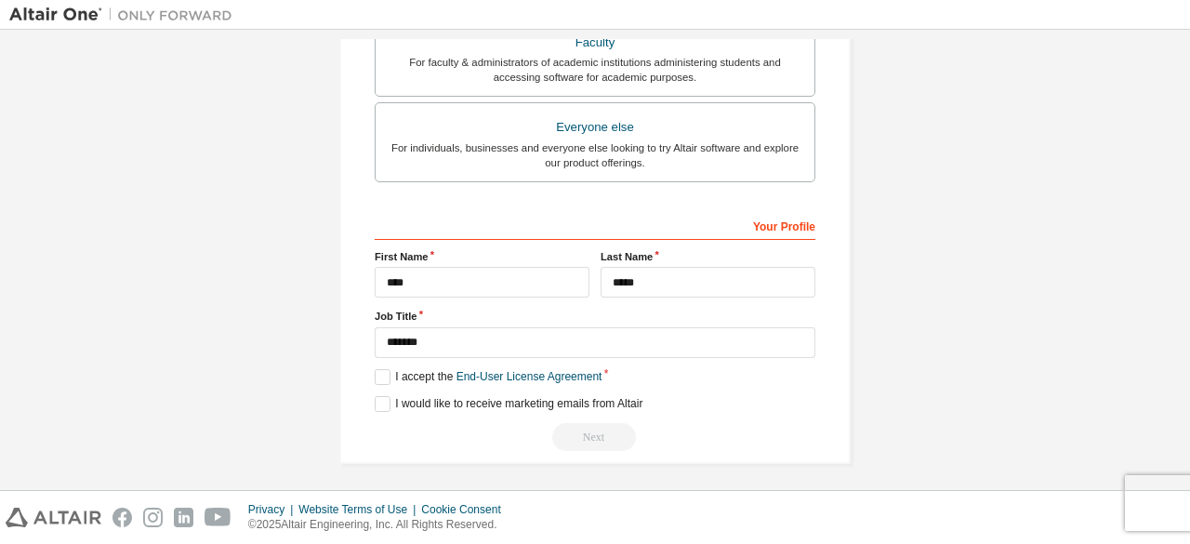
click at [789, 222] on div "Your Profile" at bounding box center [595, 225] width 441 height 30
click at [770, 224] on div "Your Profile" at bounding box center [595, 225] width 441 height 30
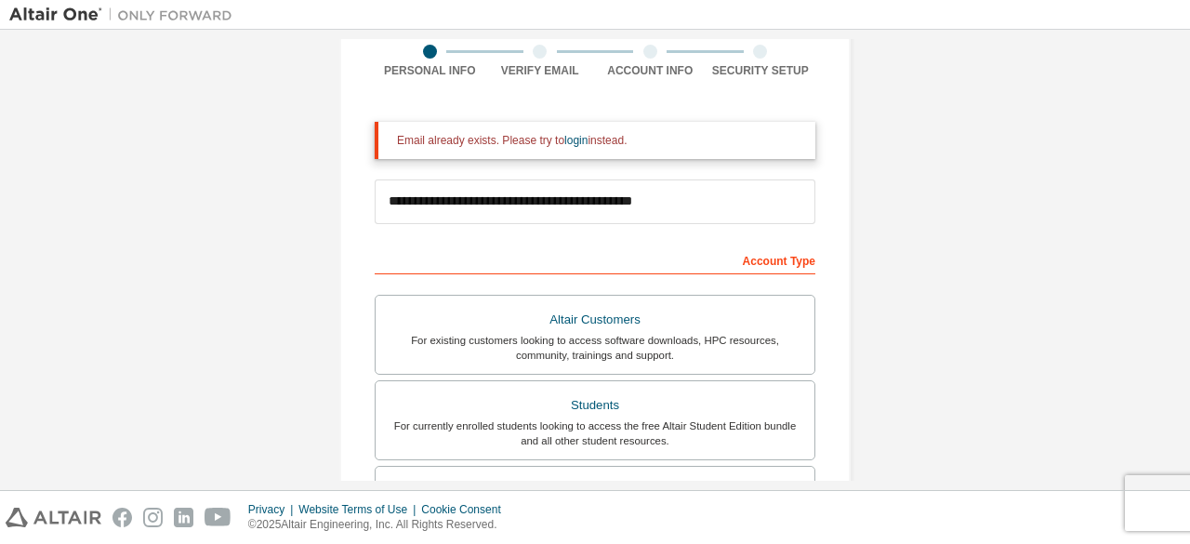
scroll to position [0, 0]
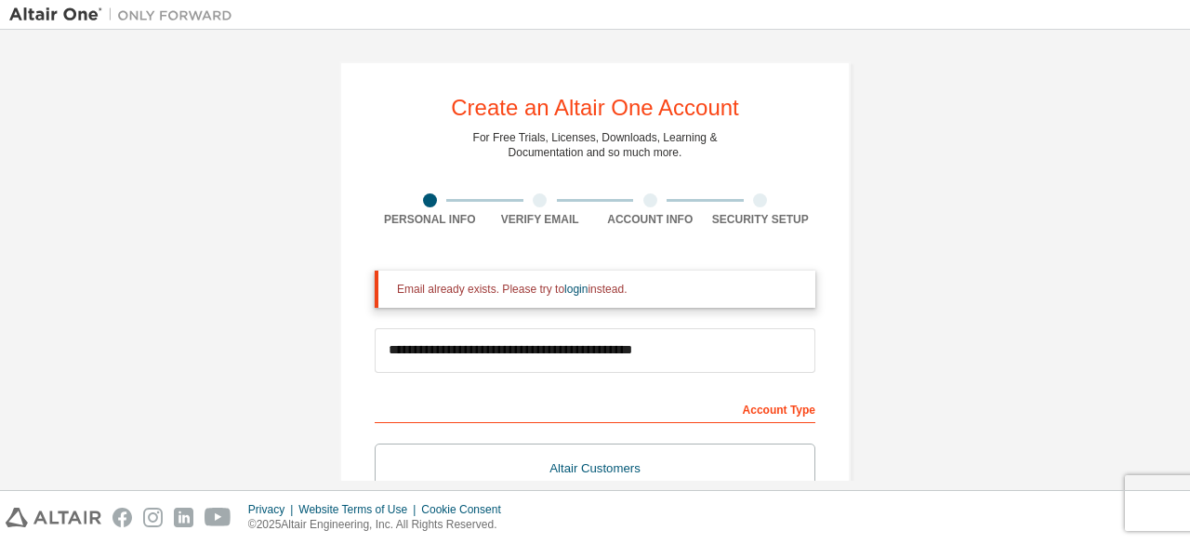
click at [537, 206] on div at bounding box center [540, 200] width 14 height 14
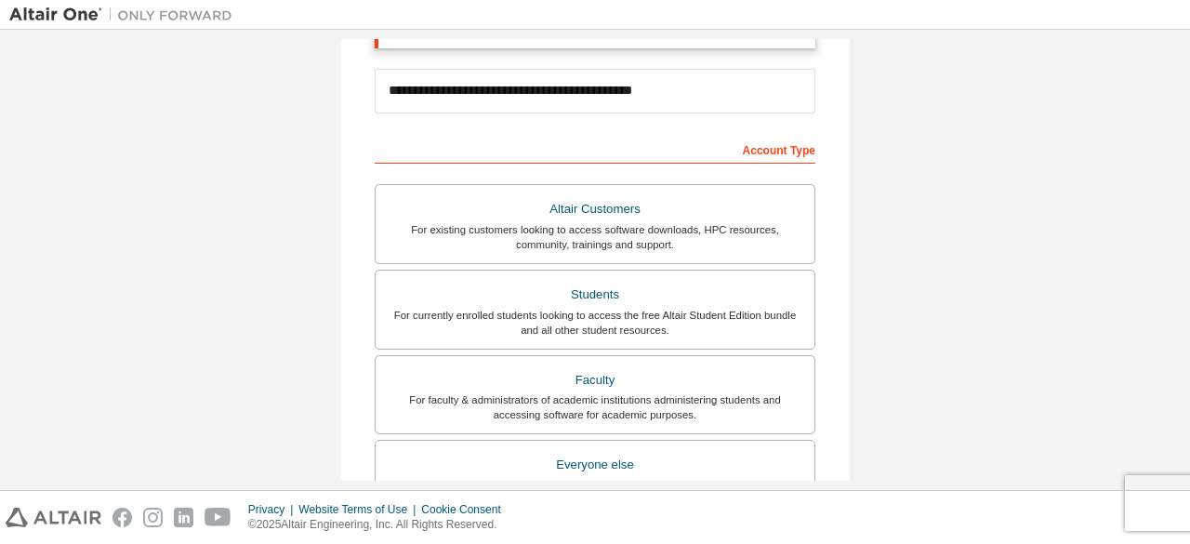
scroll to position [259, 0]
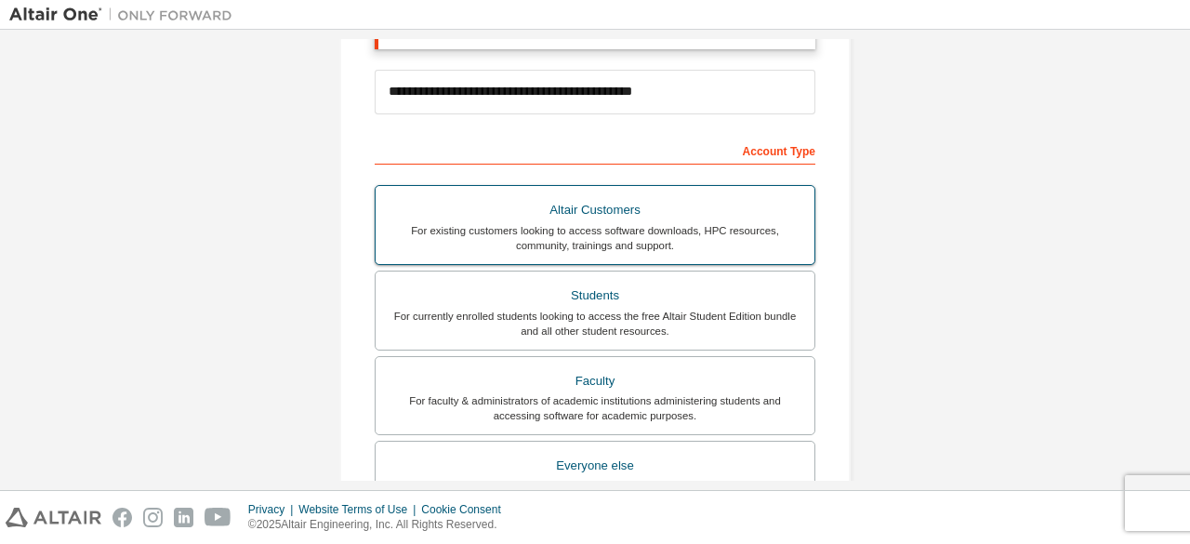
click at [589, 218] on div "Altair Customers" at bounding box center [595, 210] width 417 height 26
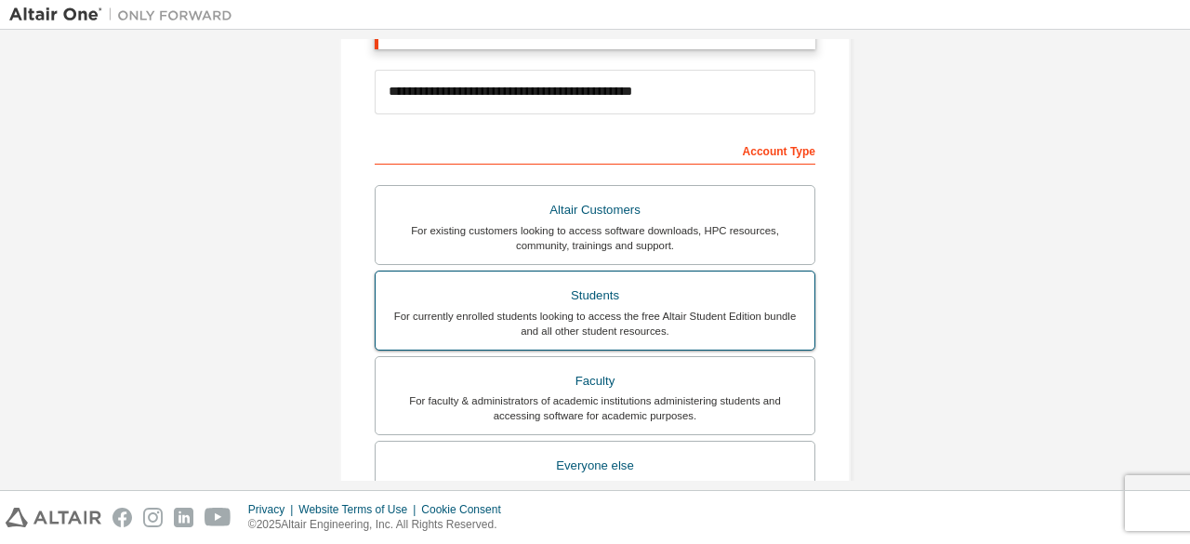
click at [591, 298] on div "Students" at bounding box center [595, 296] width 417 height 26
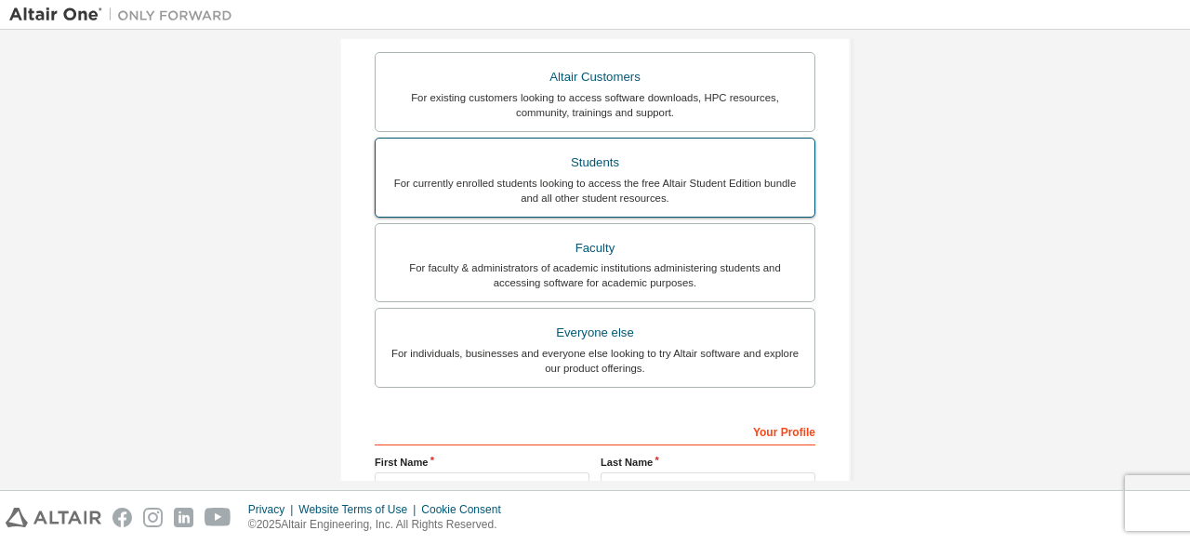
scroll to position [597, 0]
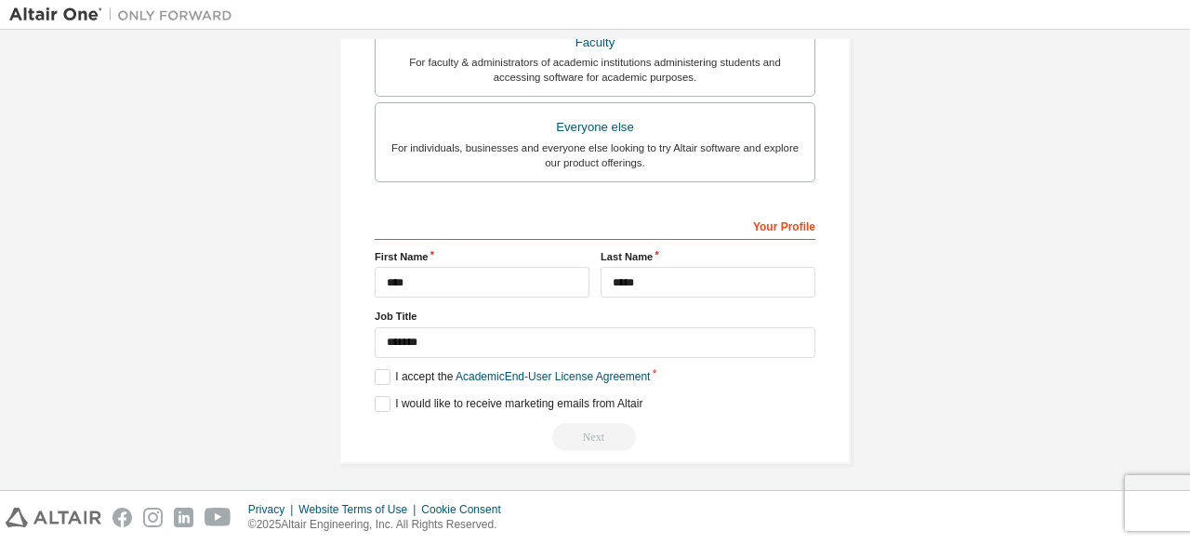
click at [591, 437] on div "Next" at bounding box center [595, 437] width 441 height 28
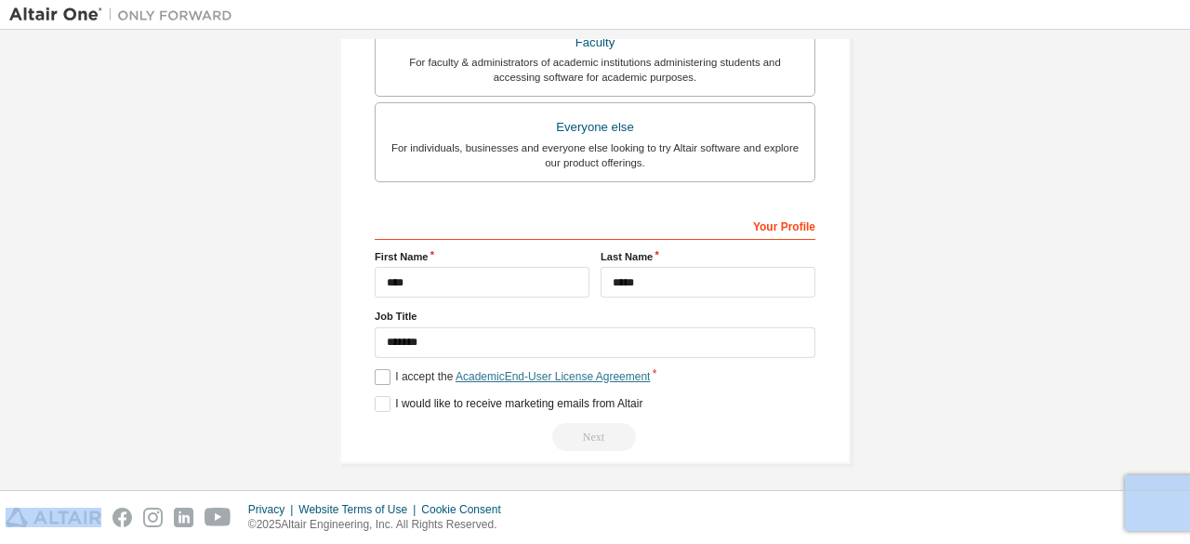
drag, startPoint x: 591, startPoint y: 437, endPoint x: 584, endPoint y: 367, distance: 70.0
click at [584, 367] on div "**********" at bounding box center [595, 330] width 441 height 241
click at [584, 370] on link "Academic End-User License Agreement" at bounding box center [553, 376] width 194 height 13
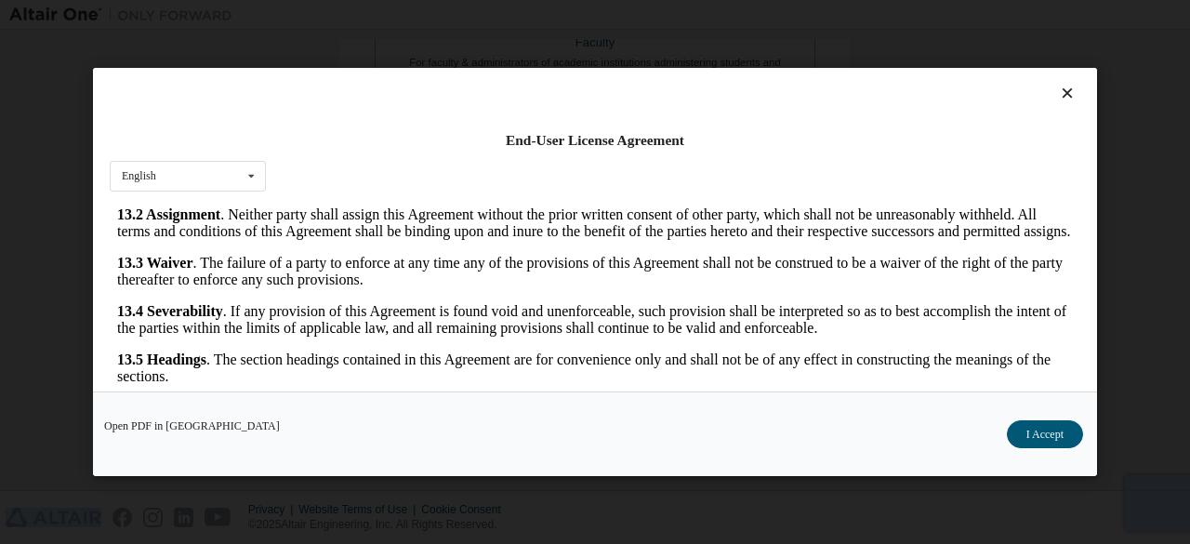
scroll to position [76, 0]
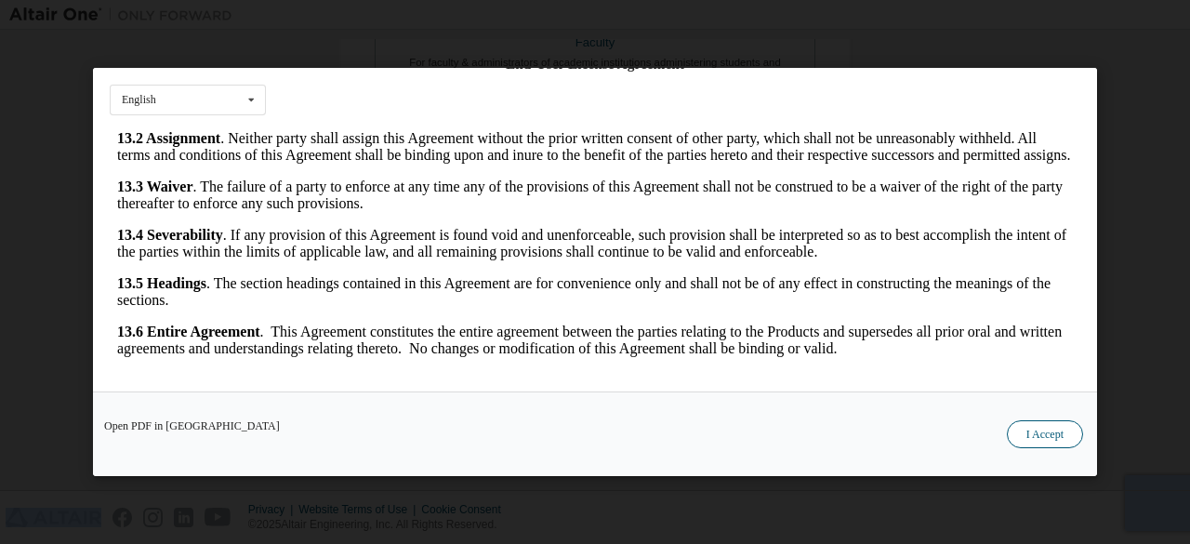
click at [1056, 429] on button "I Accept" at bounding box center [1045, 434] width 76 height 28
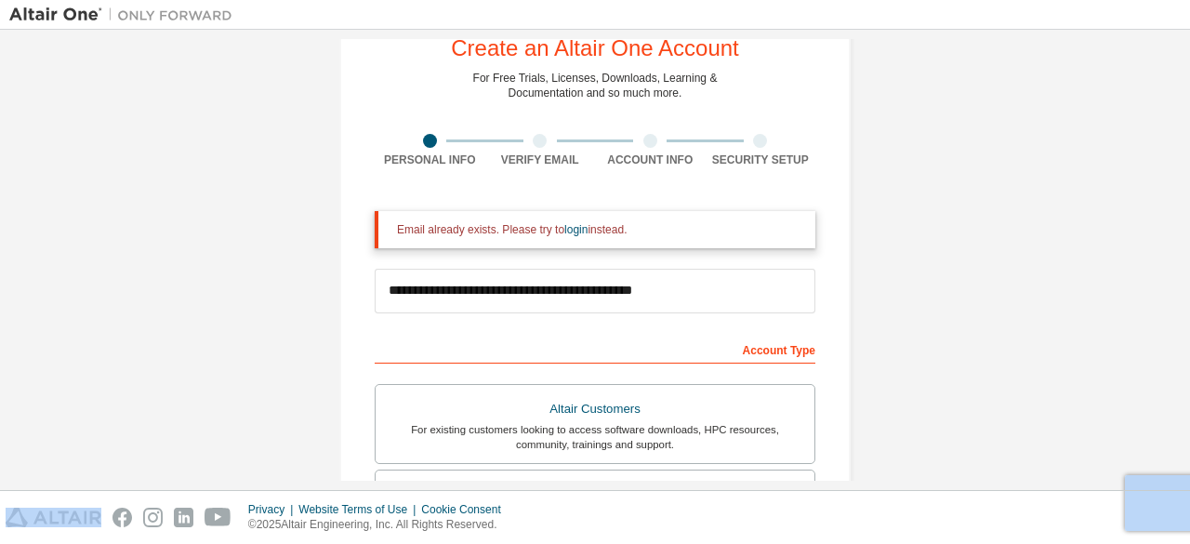
scroll to position [0, 0]
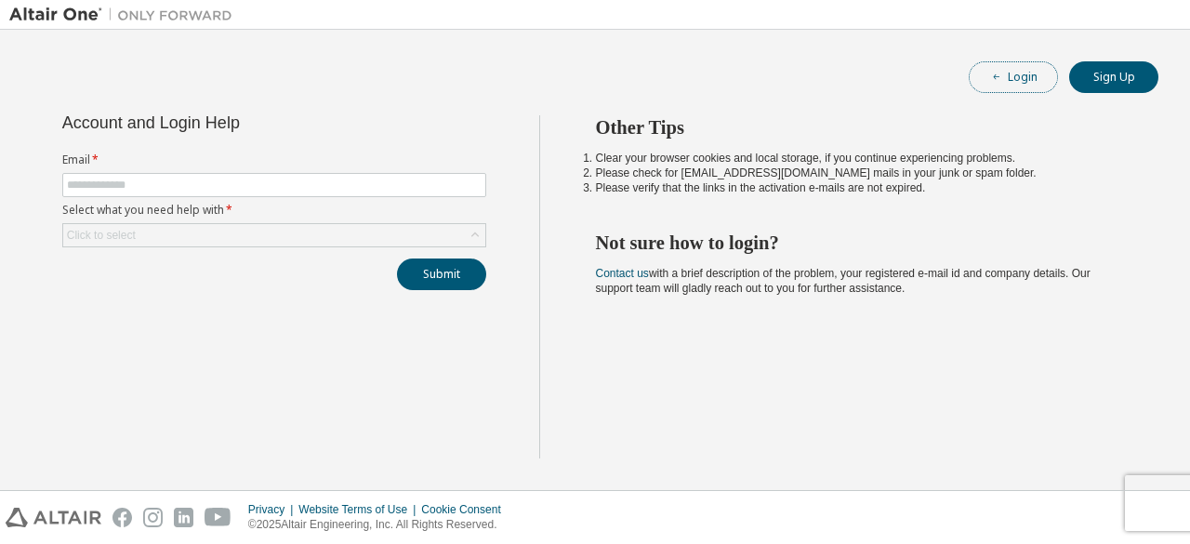
click at [1024, 64] on button "Login" at bounding box center [1013, 77] width 89 height 32
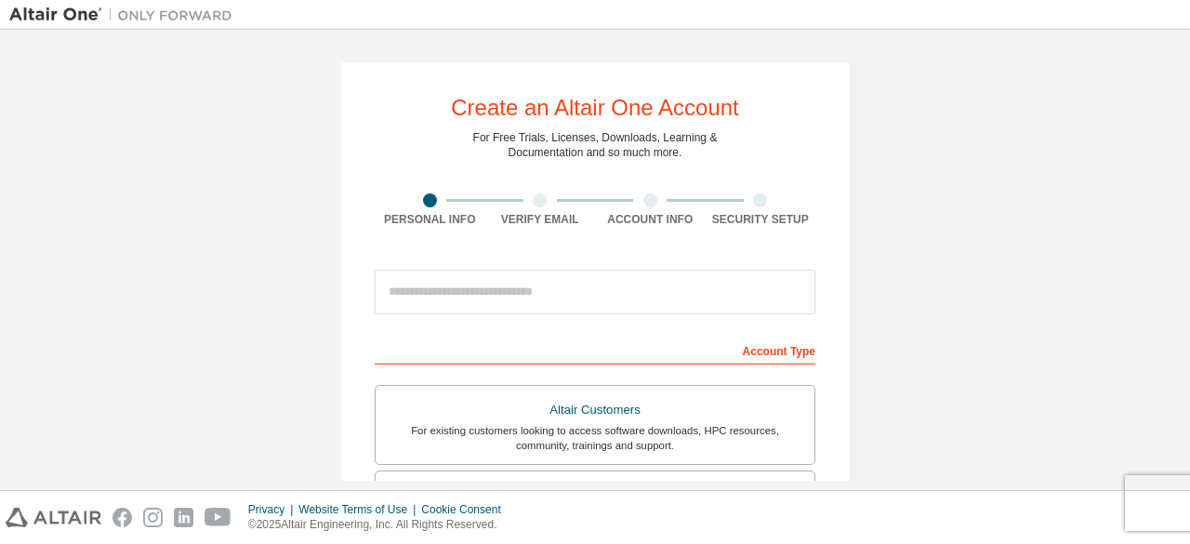
drag, startPoint x: 0, startPoint y: 0, endPoint x: 988, endPoint y: 259, distance: 1020.9
click at [988, 259] on div "Create an Altair One Account For Free Trials, Licenses, Downloads, Learning & D…" at bounding box center [595, 531] width 1172 height 985
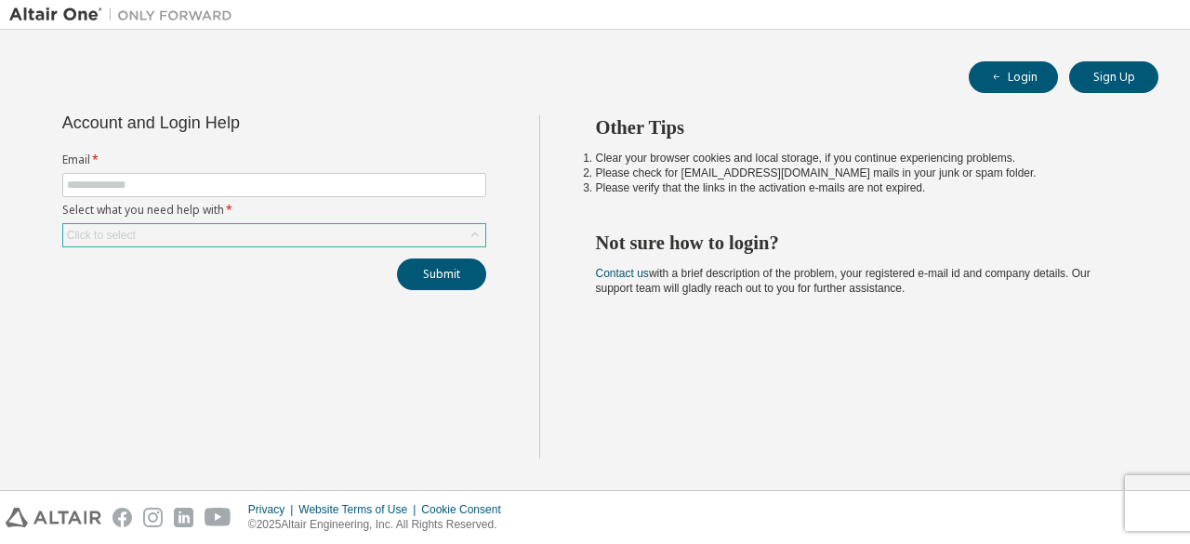
click at [482, 232] on icon at bounding box center [475, 235] width 19 height 19
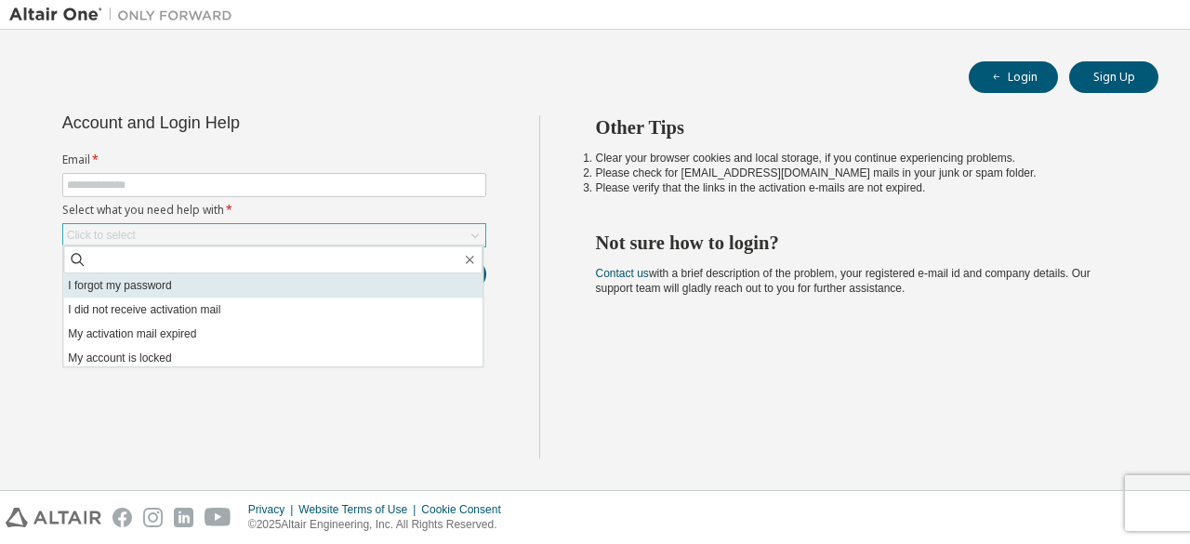
click at [192, 280] on li "I forgot my password" at bounding box center [272, 285] width 419 height 24
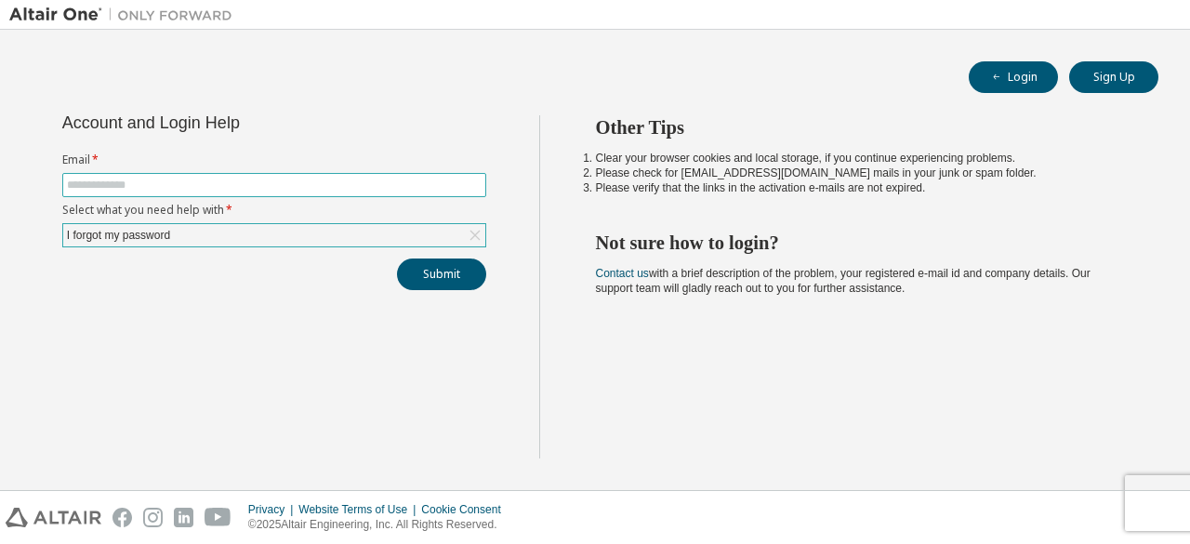
click at [222, 178] on input "text" at bounding box center [274, 185] width 415 height 15
drag, startPoint x: 222, startPoint y: 177, endPoint x: 232, endPoint y: 388, distance: 211.3
click at [232, 388] on div "Account and Login Help Email * Select what you need help with * I forgot my pas…" at bounding box center [274, 286] width 530 height 343
type input "**********"
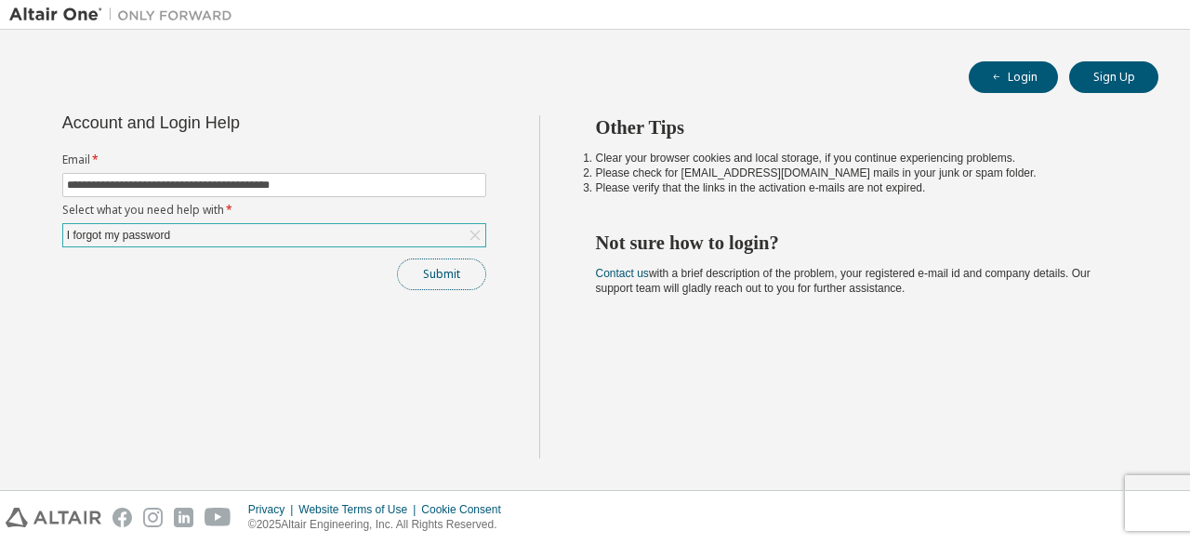
click at [455, 269] on button "Submit" at bounding box center [441, 275] width 89 height 32
click at [1029, 66] on button "Login" at bounding box center [1013, 77] width 89 height 32
